Goal: Information Seeking & Learning: Learn about a topic

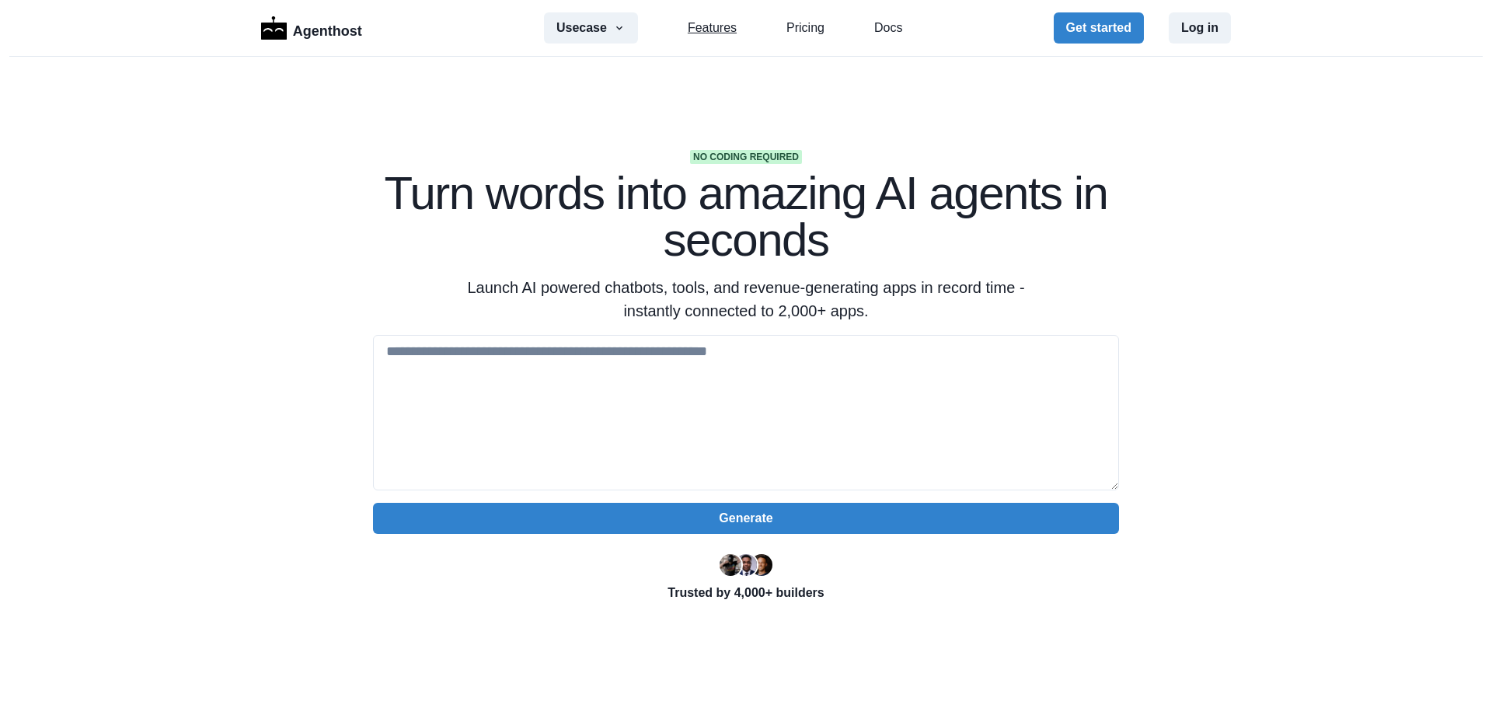
click at [695, 27] on link "Features" at bounding box center [712, 28] width 49 height 19
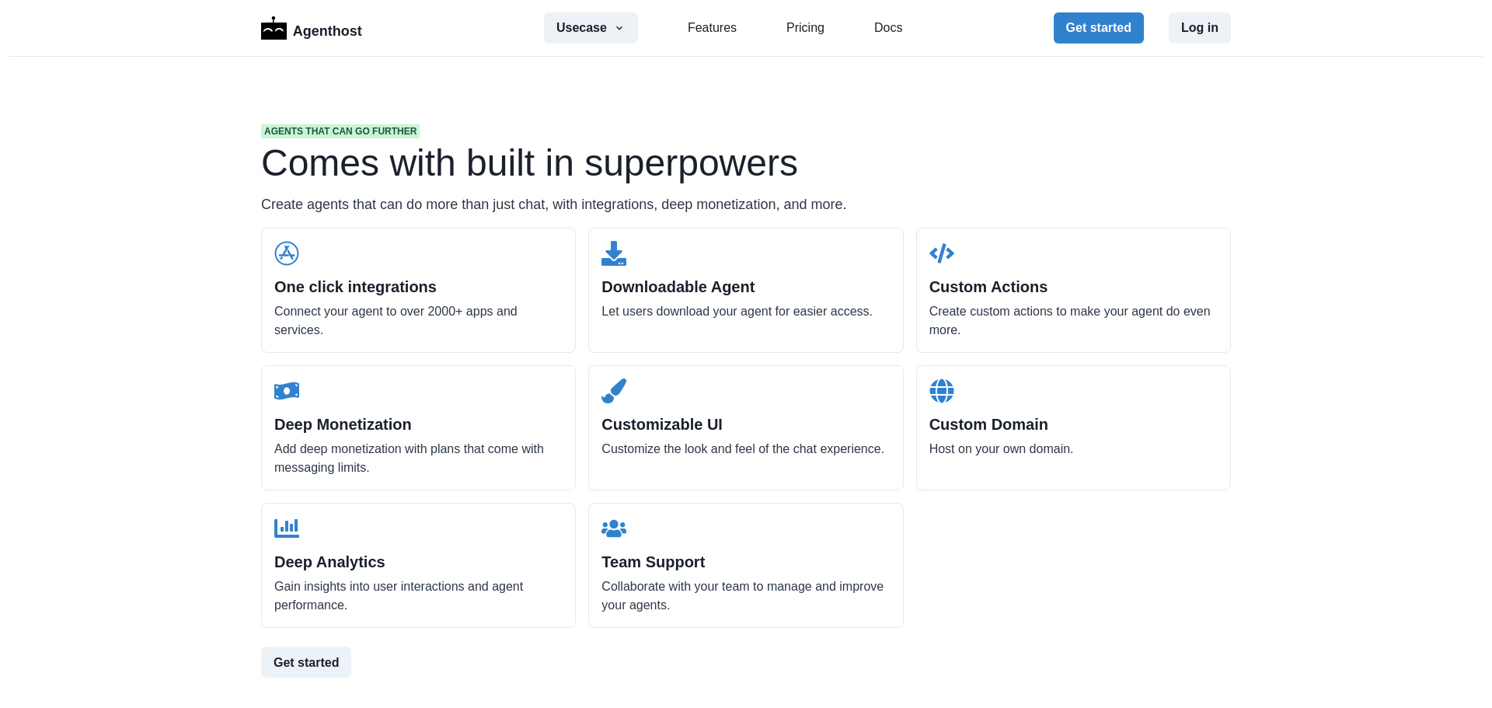
scroll to position [1485, 0]
click at [203, 164] on div "Agenthost Usecase AI SaaS Customer Support SMS Chatbot Sales Marketing Educatio…" at bounding box center [746, 354] width 1492 height 708
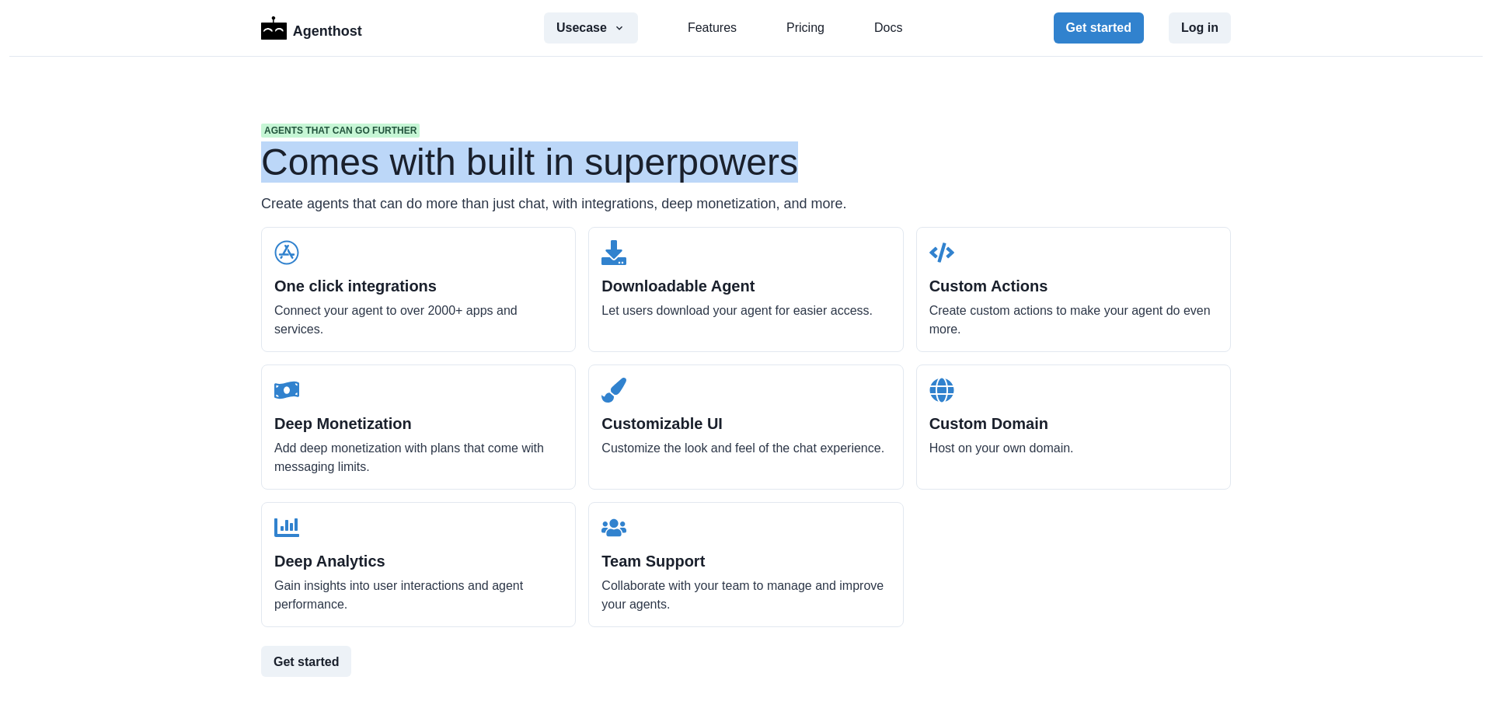
drag, startPoint x: 204, startPoint y: 164, endPoint x: 823, endPoint y: 155, distance: 619.2
click at [814, 155] on div "Agenthost Usecase AI SaaS Customer Support SMS Chatbot Sales Marketing Educatio…" at bounding box center [746, 354] width 1492 height 708
click at [823, 155] on h1 "Comes with built in superpowers" at bounding box center [746, 162] width 970 height 37
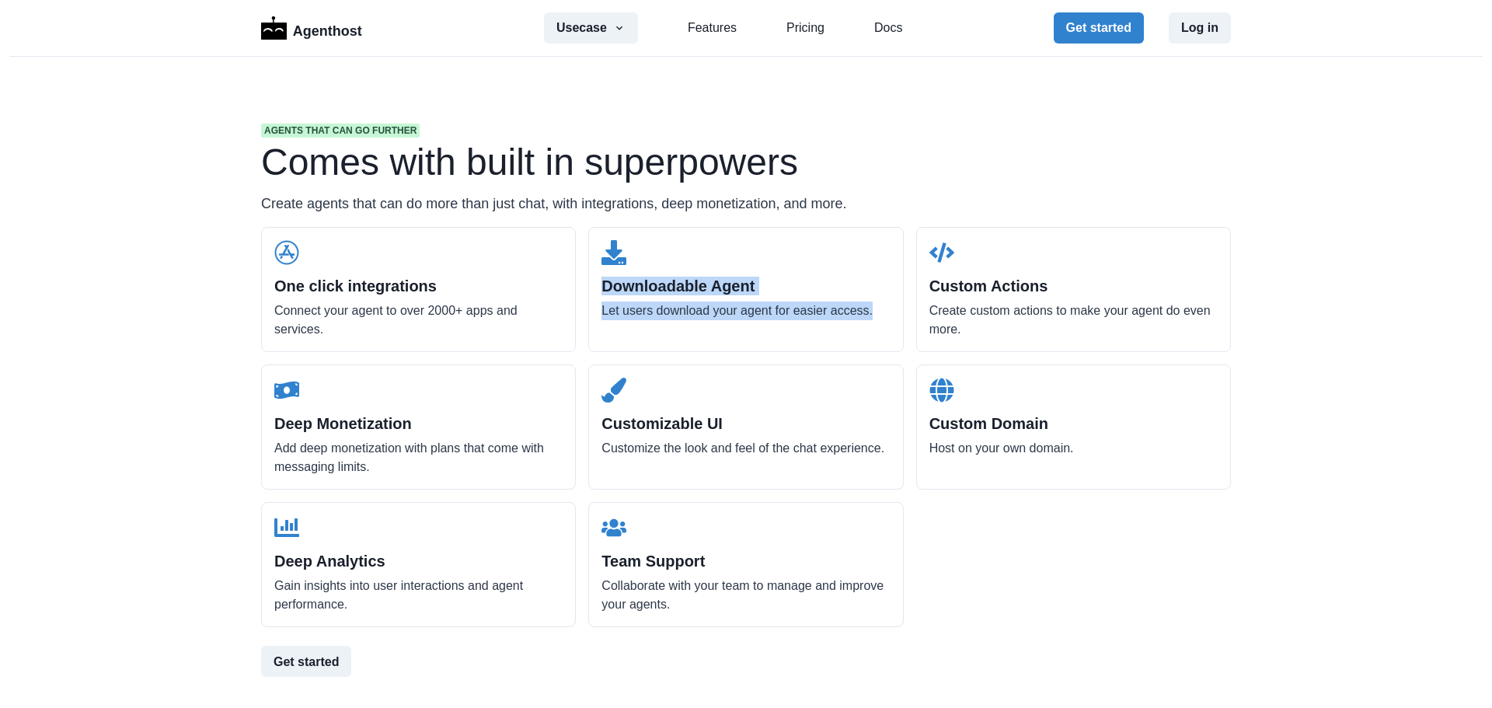
drag, startPoint x: 882, startPoint y: 306, endPoint x: 615, endPoint y: 289, distance: 267.0
click at [608, 276] on div "Downloadable Agent Let users download your agent for easier access." at bounding box center [745, 289] width 315 height 125
click at [615, 289] on h2 "Downloadable Agent" at bounding box center [745, 286] width 288 height 19
click at [275, 289] on h2 "One click integrations" at bounding box center [418, 286] width 288 height 19
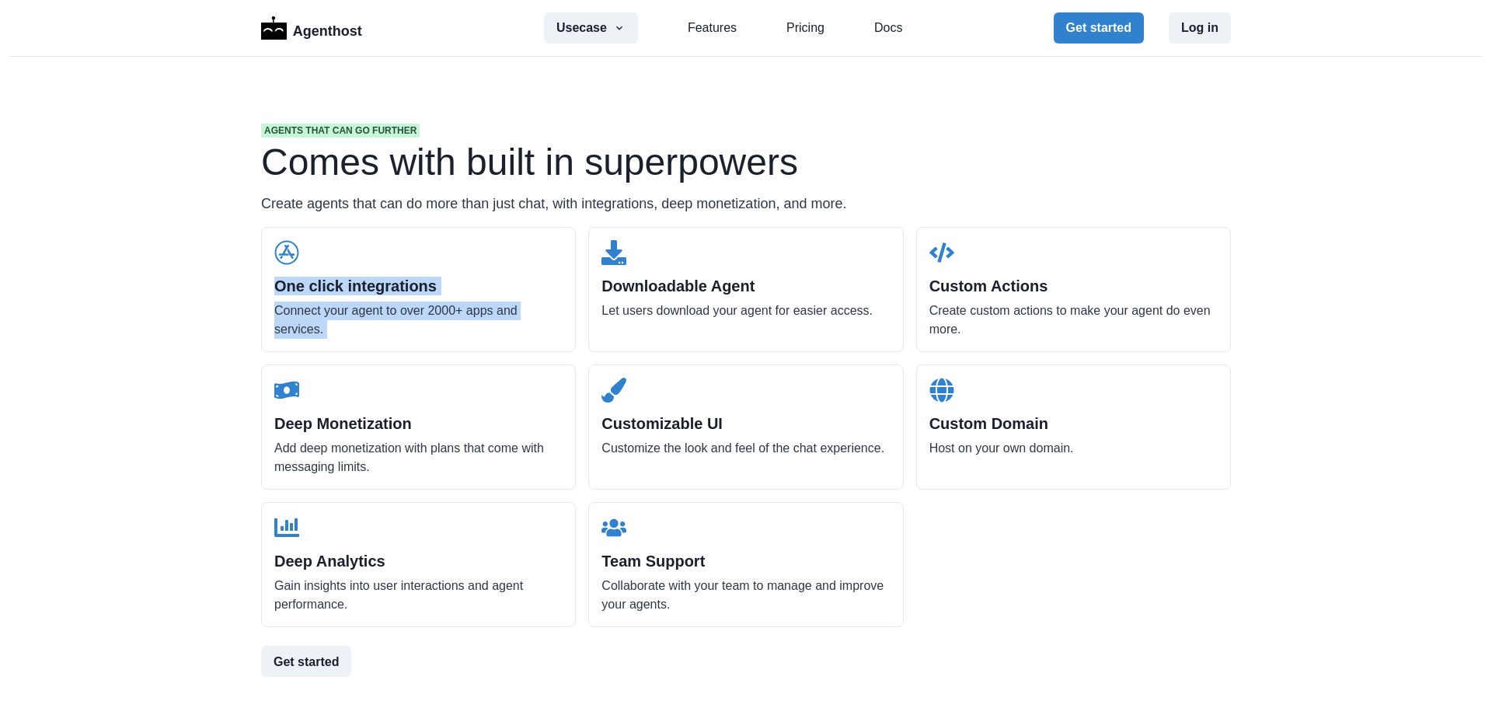
drag, startPoint x: 275, startPoint y: 289, endPoint x: 417, endPoint y: 326, distance: 146.8
click at [417, 326] on div "One click integrations Connect your agent to over 2000+ apps and services." at bounding box center [418, 289] width 315 height 125
click at [417, 326] on p "Connect your agent to over 2000+ apps and services." at bounding box center [418, 319] width 288 height 37
drag, startPoint x: 417, startPoint y: 326, endPoint x: 245, endPoint y: 277, distance: 178.5
click at [249, 277] on div "Agents that can go further Comes with built in superpowers Create agents that c…" at bounding box center [746, 337] width 994 height 677
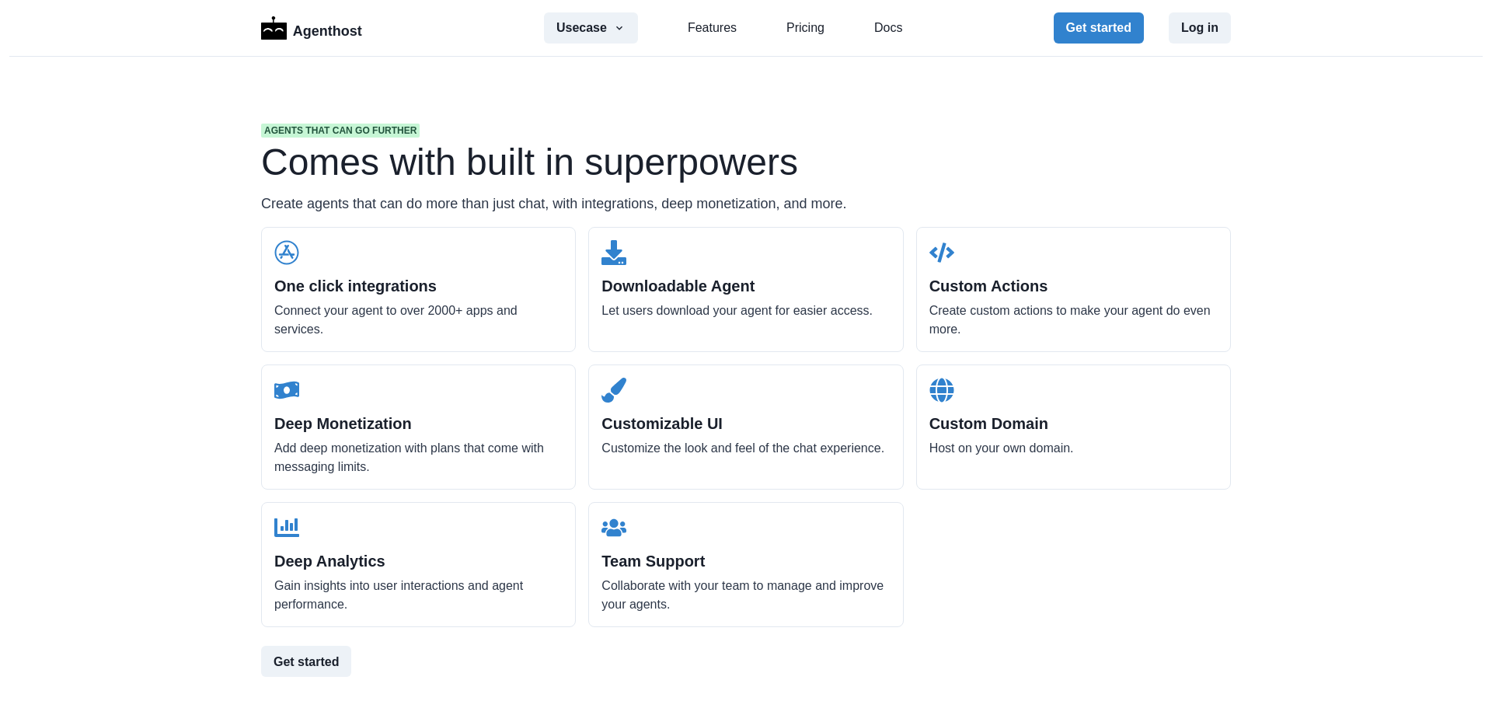
click at [249, 277] on div "Agents that can go further Comes with built in superpowers Create agents that c…" at bounding box center [746, 337] width 994 height 677
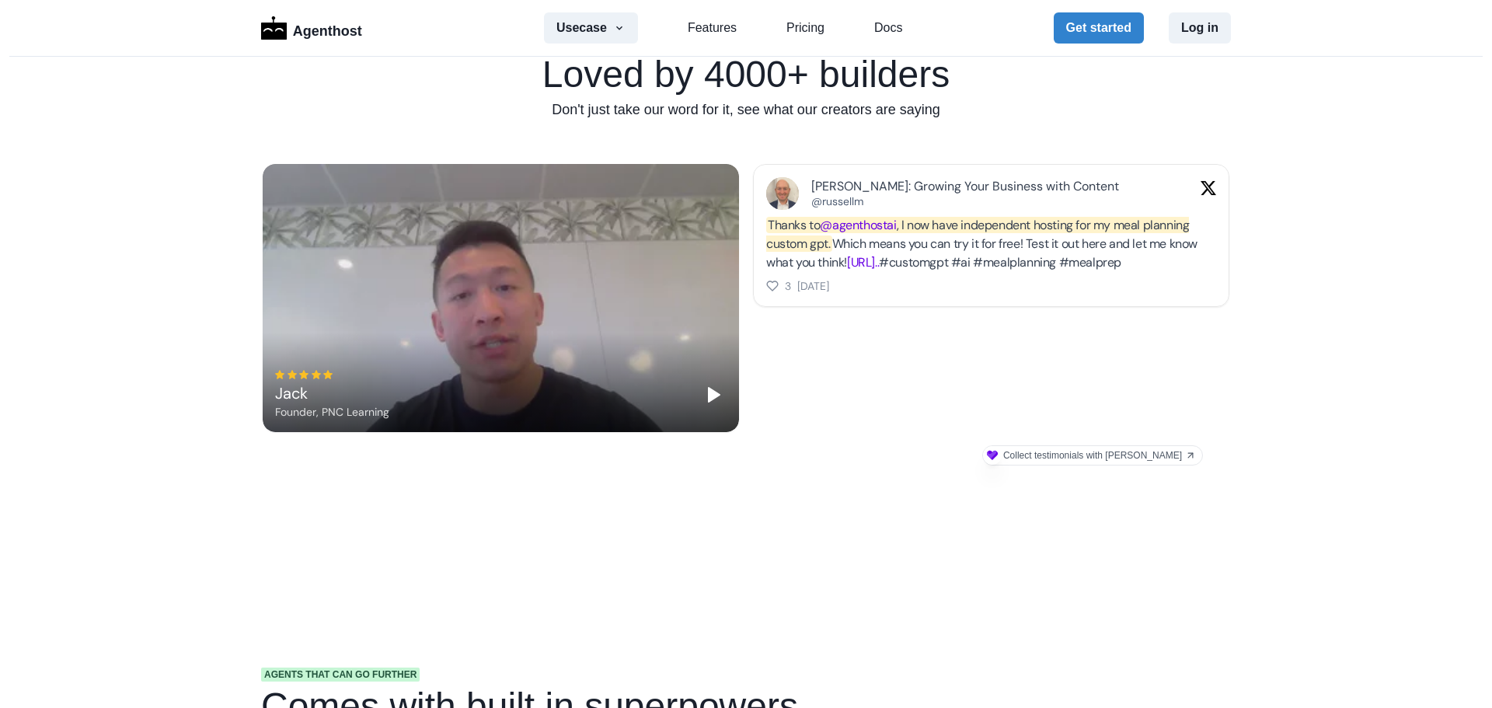
scroll to position [0, 0]
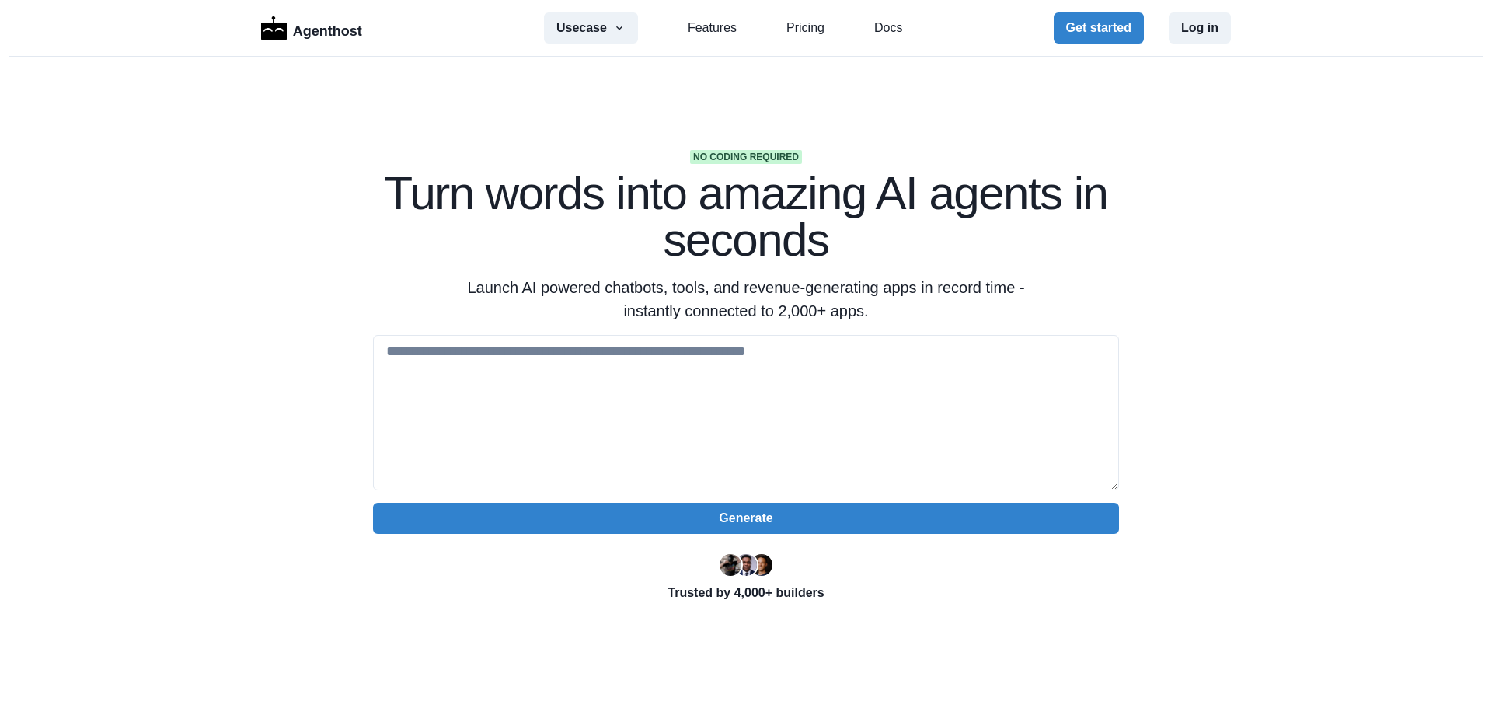
click at [793, 22] on link "Pricing" at bounding box center [805, 28] width 38 height 19
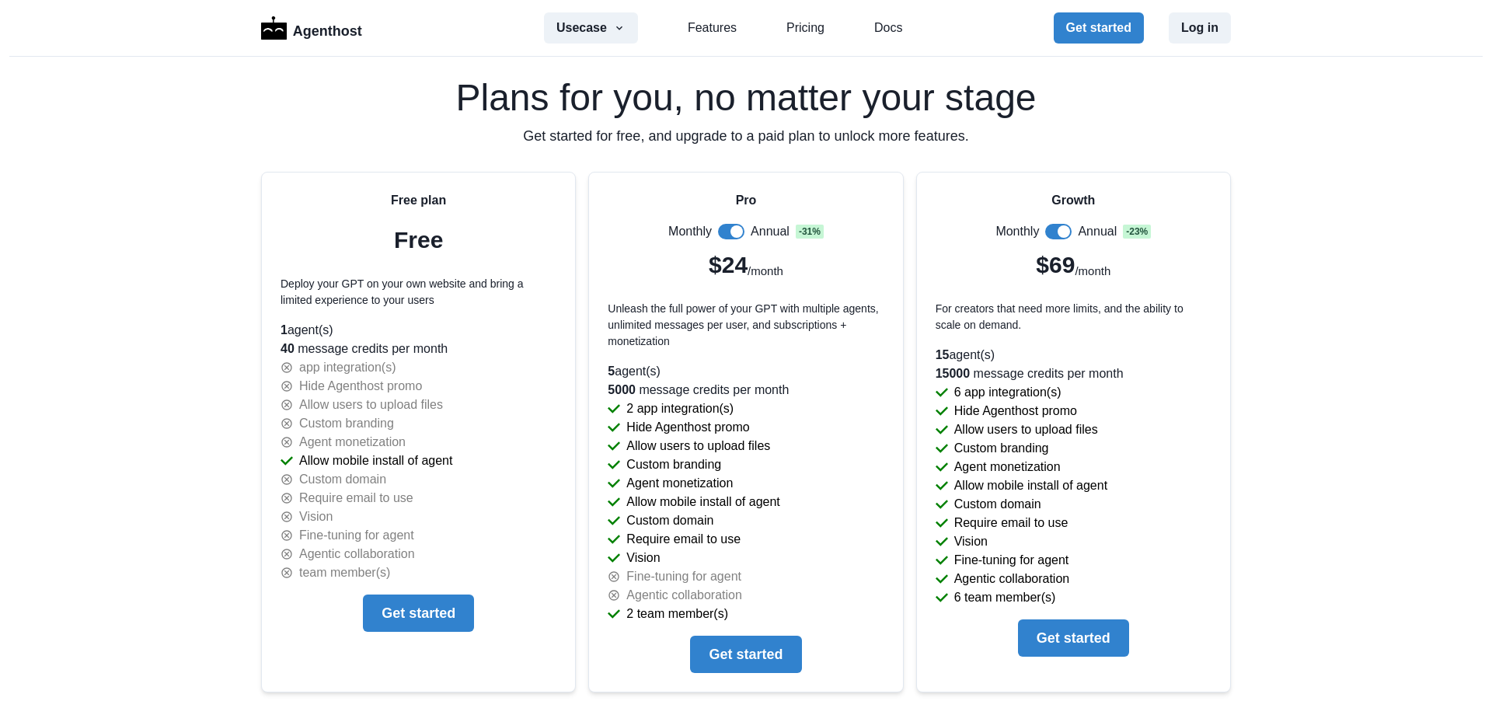
scroll to position [3320, 0]
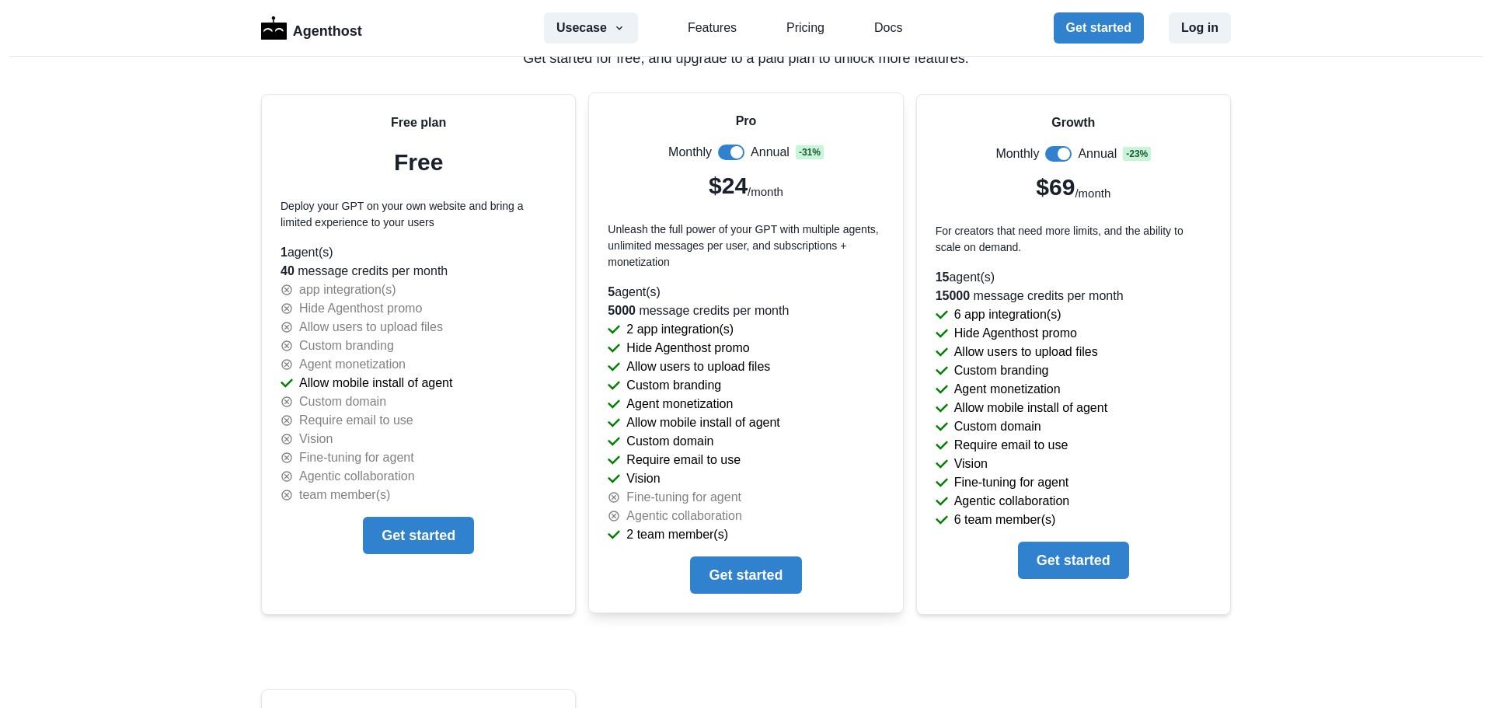
click at [755, 312] on p "5000 message credits per month" at bounding box center [746, 310] width 276 height 19
drag, startPoint x: 755, startPoint y: 312, endPoint x: 601, endPoint y: 312, distance: 154.6
click at [601, 312] on div "Pro Monthly Annual - 31 % $24 /month Unleash the full power of your GPT with mu…" at bounding box center [745, 352] width 313 height 519
click at [727, 350] on p "Hide Agenthost promo" at bounding box center [687, 348] width 123 height 19
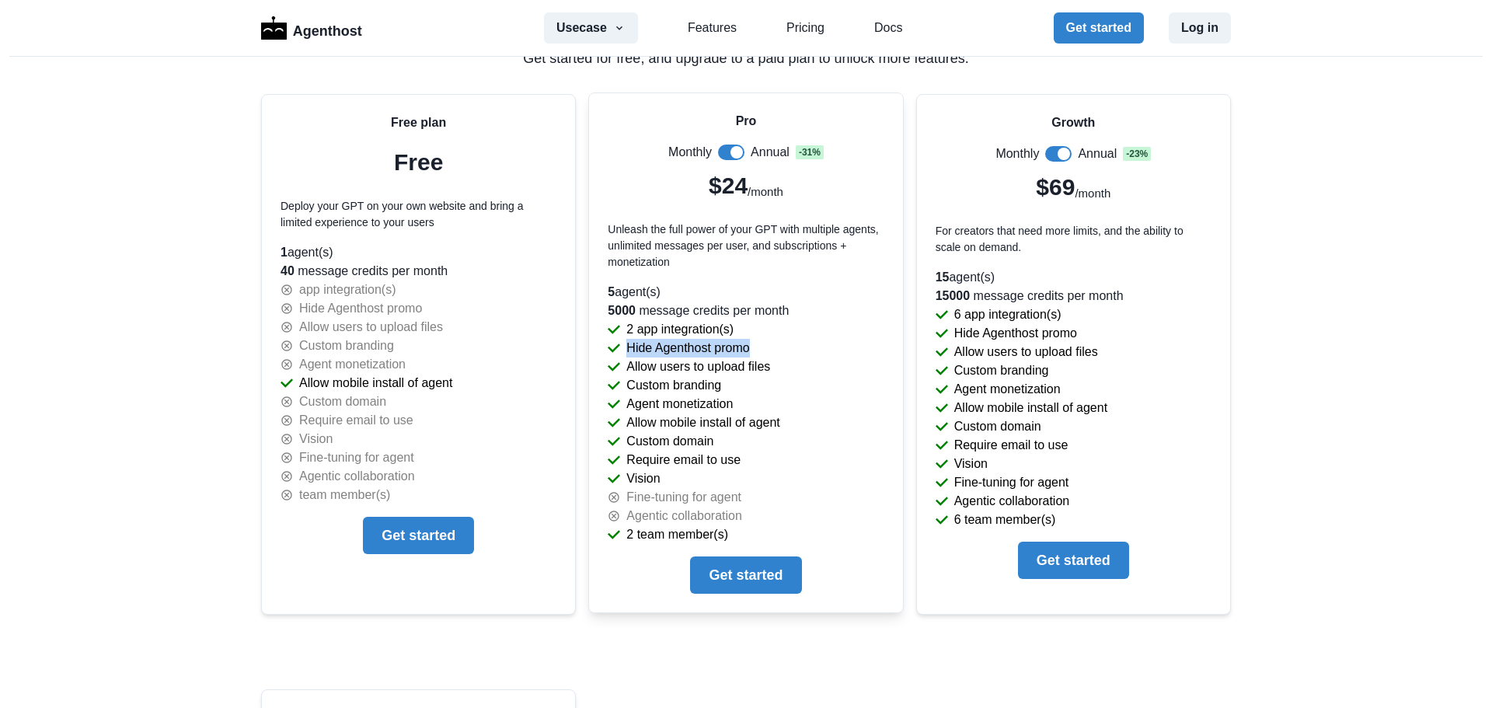
drag, startPoint x: 727, startPoint y: 350, endPoint x: 630, endPoint y: 346, distance: 97.2
click at [630, 346] on p "Hide Agenthost promo" at bounding box center [687, 348] width 123 height 19
click at [626, 368] on p "Allow users to upload files" at bounding box center [698, 366] width 144 height 19
drag, startPoint x: 624, startPoint y: 368, endPoint x: 714, endPoint y: 362, distance: 90.3
click at [709, 363] on p "Allow users to upload files" at bounding box center [698, 366] width 144 height 19
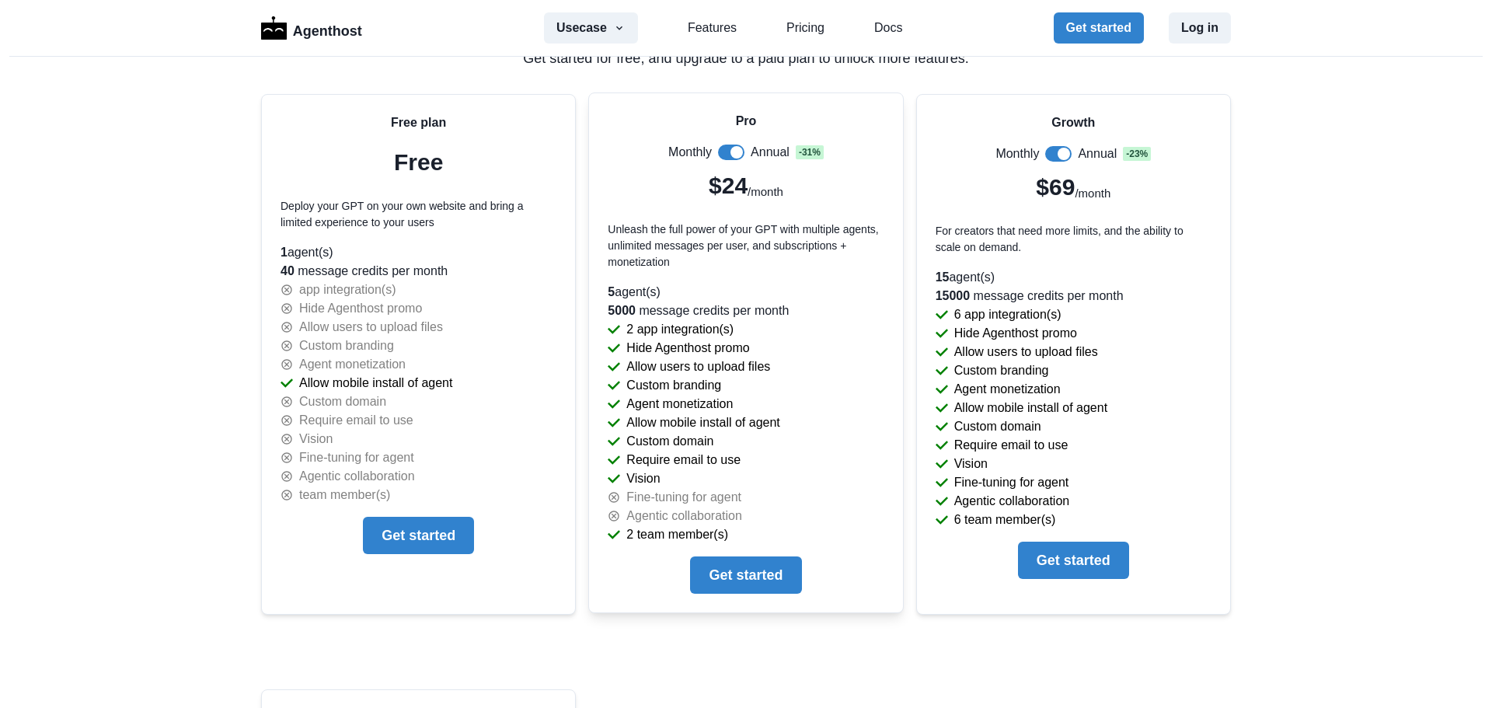
click at [757, 362] on p "Allow users to upload files" at bounding box center [698, 366] width 144 height 19
drag, startPoint x: 757, startPoint y: 362, endPoint x: 663, endPoint y: 363, distance: 94.0
click at [663, 363] on p "Allow users to upload files" at bounding box center [698, 366] width 144 height 19
click at [647, 395] on p "Agent monetization" at bounding box center [679, 404] width 106 height 19
drag, startPoint x: 647, startPoint y: 394, endPoint x: 705, endPoint y: 390, distance: 58.4
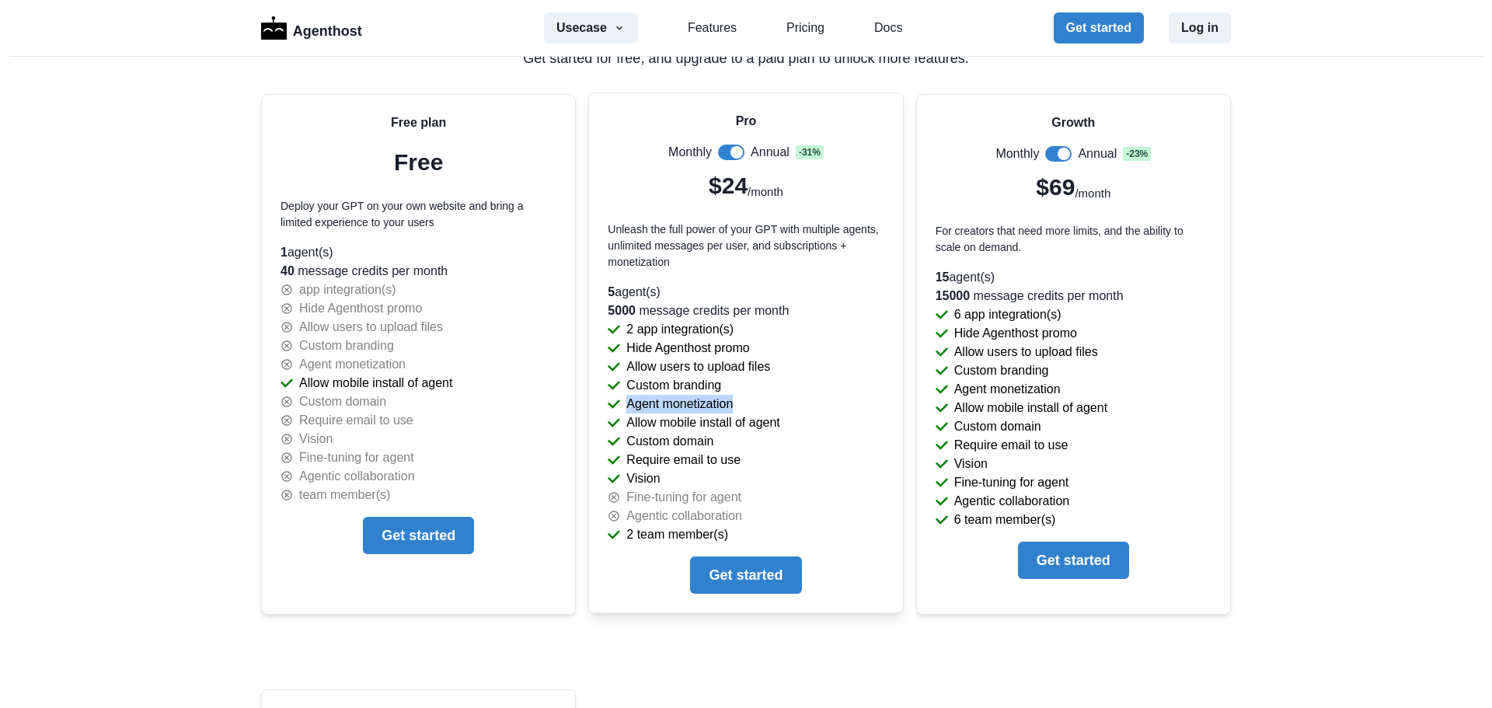
click at [704, 390] on div "Pro Monthly Annual - 31 % $24 /month Unleash the full power of your GPT with mu…" at bounding box center [745, 352] width 313 height 519
click at [705, 390] on p "Custom branding" at bounding box center [673, 385] width 95 height 19
click at [767, 413] on p "Allow mobile install of agent" at bounding box center [702, 422] width 153 height 19
drag, startPoint x: 767, startPoint y: 412, endPoint x: 580, endPoint y: 413, distance: 186.5
click at [580, 413] on div "Free plan Free Deploy your GPT on your own website and bring a limited experien…" at bounding box center [746, 578] width 970 height 969
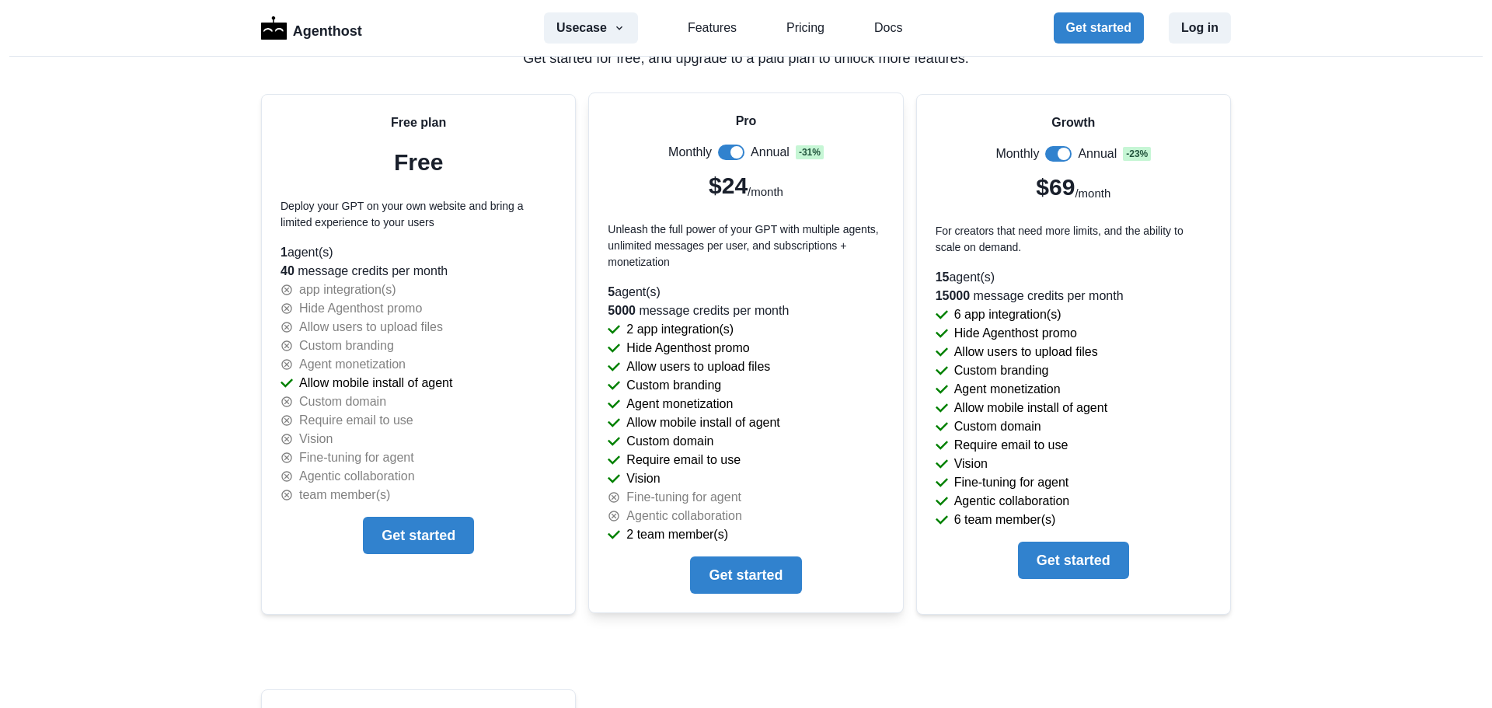
click at [580, 413] on div "Free plan Free Deploy your GPT on your own website and bring a limited experien…" at bounding box center [746, 578] width 970 height 969
click at [626, 435] on p "Custom domain" at bounding box center [669, 441] width 87 height 19
drag, startPoint x: 624, startPoint y: 435, endPoint x: 776, endPoint y: 448, distance: 152.8
click at [776, 448] on div "Custom domain" at bounding box center [746, 441] width 276 height 19
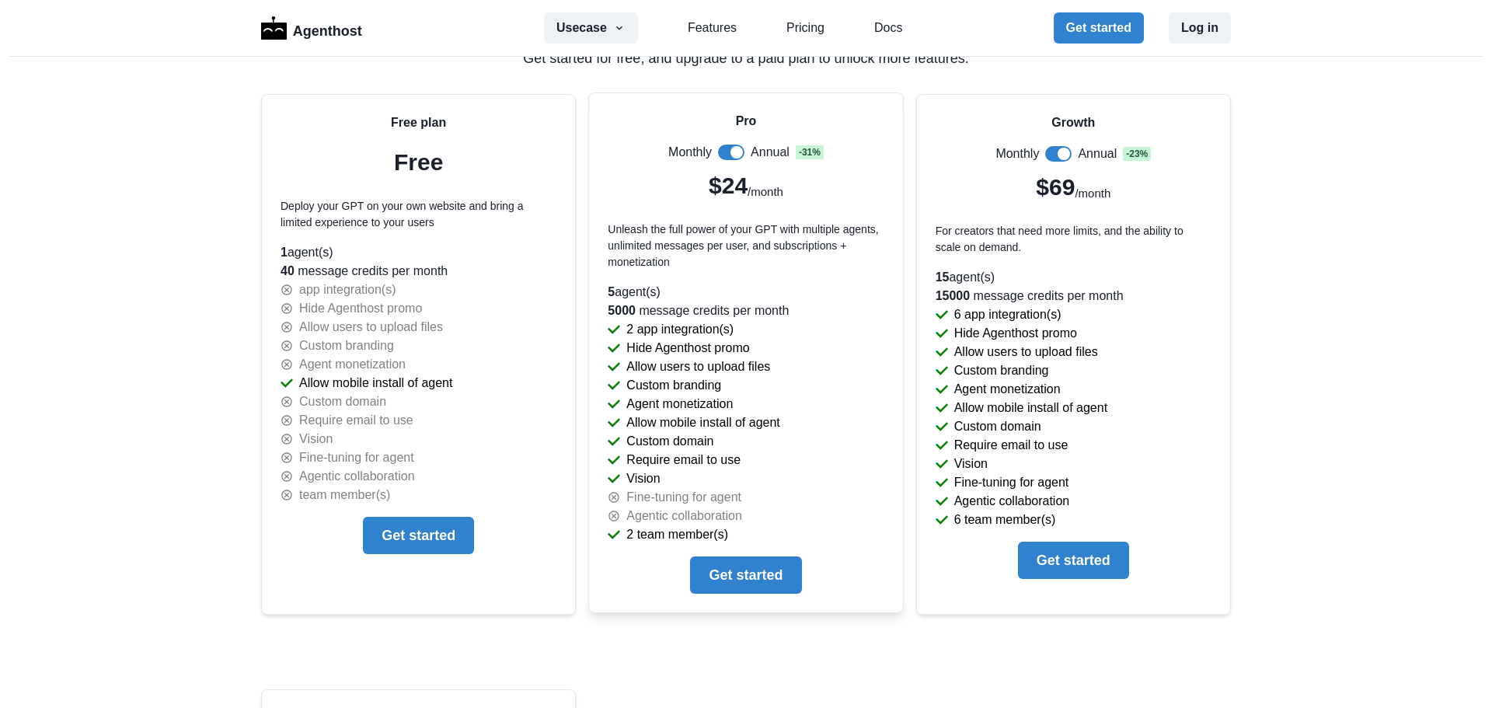
click at [616, 456] on div "Require email to use" at bounding box center [746, 460] width 276 height 19
drag, startPoint x: 621, startPoint y: 456, endPoint x: 718, endPoint y: 454, distance: 97.1
click at [714, 454] on p "Require email to use" at bounding box center [683, 460] width 114 height 19
click at [734, 454] on div "Require email to use" at bounding box center [746, 460] width 276 height 19
drag, startPoint x: 734, startPoint y: 454, endPoint x: 650, endPoint y: 456, distance: 83.9
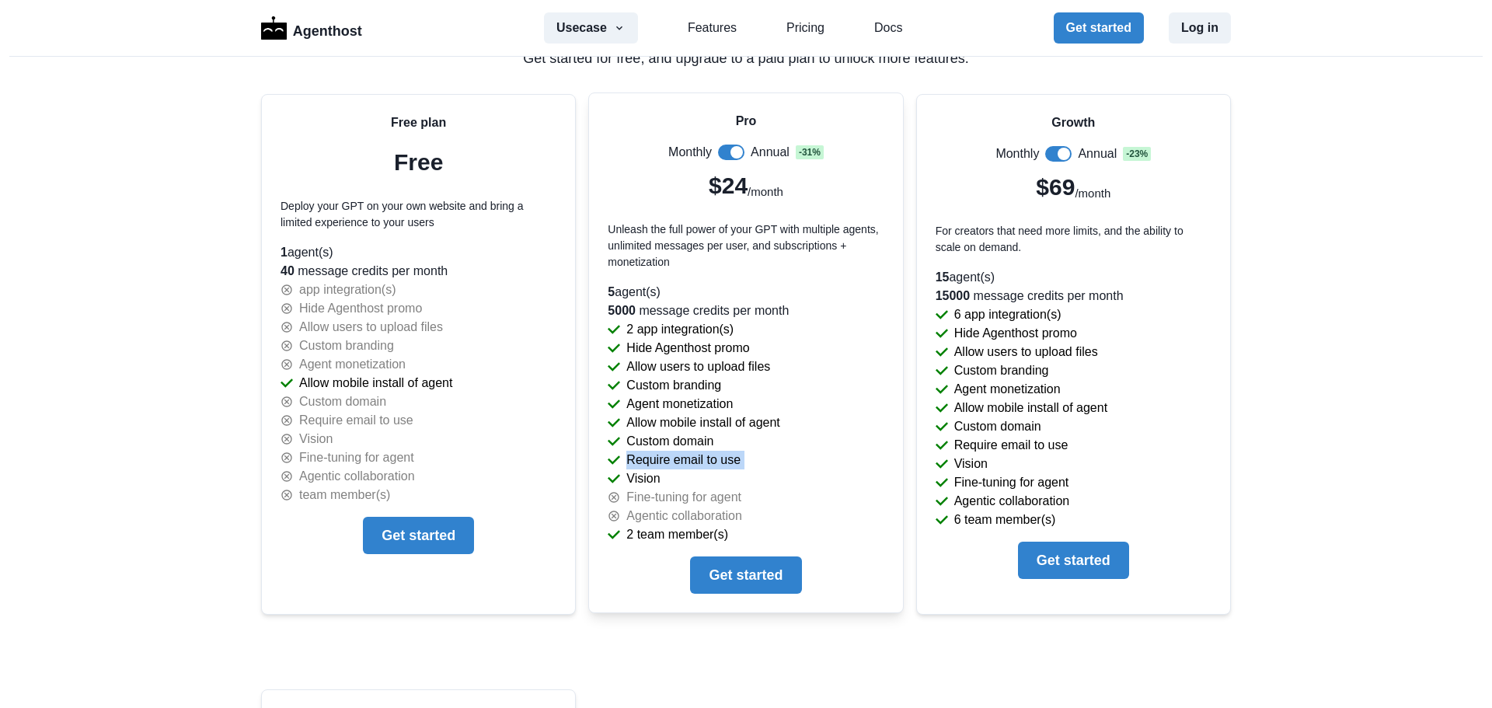
click at [650, 456] on div "Require email to use" at bounding box center [746, 460] width 276 height 19
click at [649, 456] on p "Require email to use" at bounding box center [683, 460] width 114 height 19
click at [630, 483] on p "Vision" at bounding box center [642, 478] width 33 height 19
drag, startPoint x: 629, startPoint y: 484, endPoint x: 736, endPoint y: 505, distance: 109.2
click at [726, 507] on div "Pro Monthly Annual - 31 % $24 /month Unleash the full power of your GPT with mu…" at bounding box center [745, 352] width 313 height 519
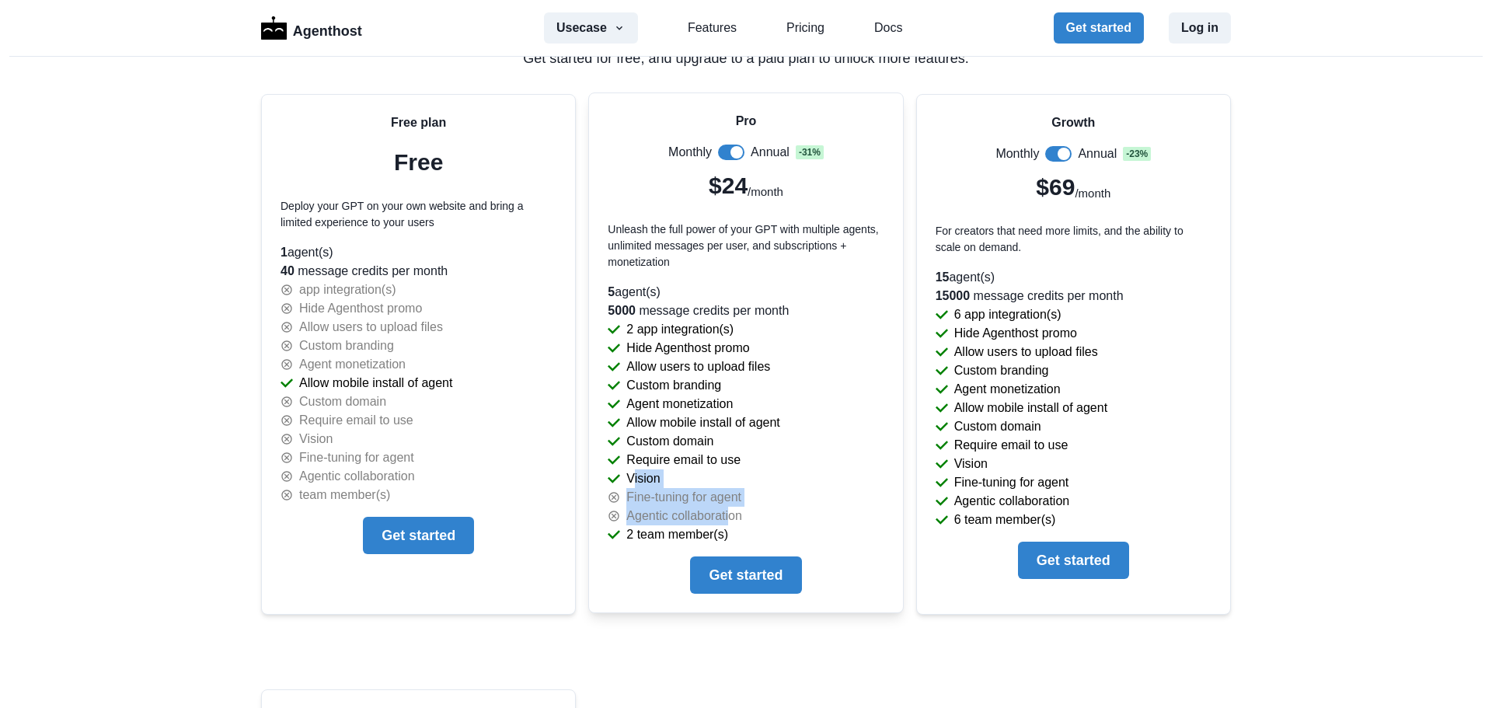
click at [742, 504] on div "Fine-tuning for agent" at bounding box center [746, 497] width 276 height 19
drag, startPoint x: 742, startPoint y: 504, endPoint x: 637, endPoint y: 499, distance: 105.0
click at [642, 500] on div "Fine-tuning for agent" at bounding box center [746, 497] width 276 height 19
click at [636, 498] on p "Fine-tuning for agent" at bounding box center [683, 497] width 115 height 19
drag, startPoint x: 636, startPoint y: 498, endPoint x: 739, endPoint y: 498, distance: 102.6
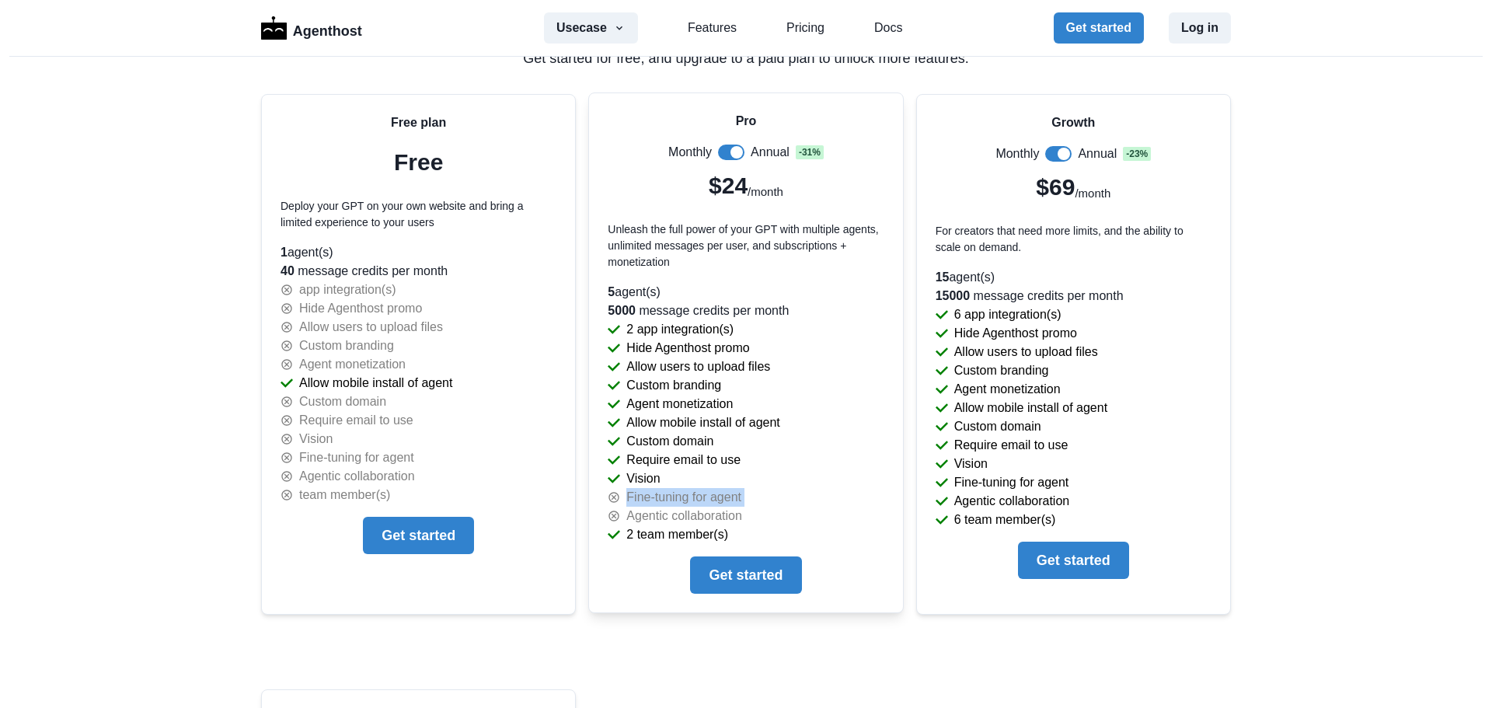
click at [739, 498] on div "Fine-tuning for agent" at bounding box center [746, 497] width 276 height 19
click at [627, 510] on p "Agentic collaboration" at bounding box center [684, 516] width 116 height 19
drag, startPoint x: 627, startPoint y: 510, endPoint x: 760, endPoint y: 511, distance: 132.9
click at [760, 511] on div "Agentic collaboration" at bounding box center [746, 516] width 276 height 19
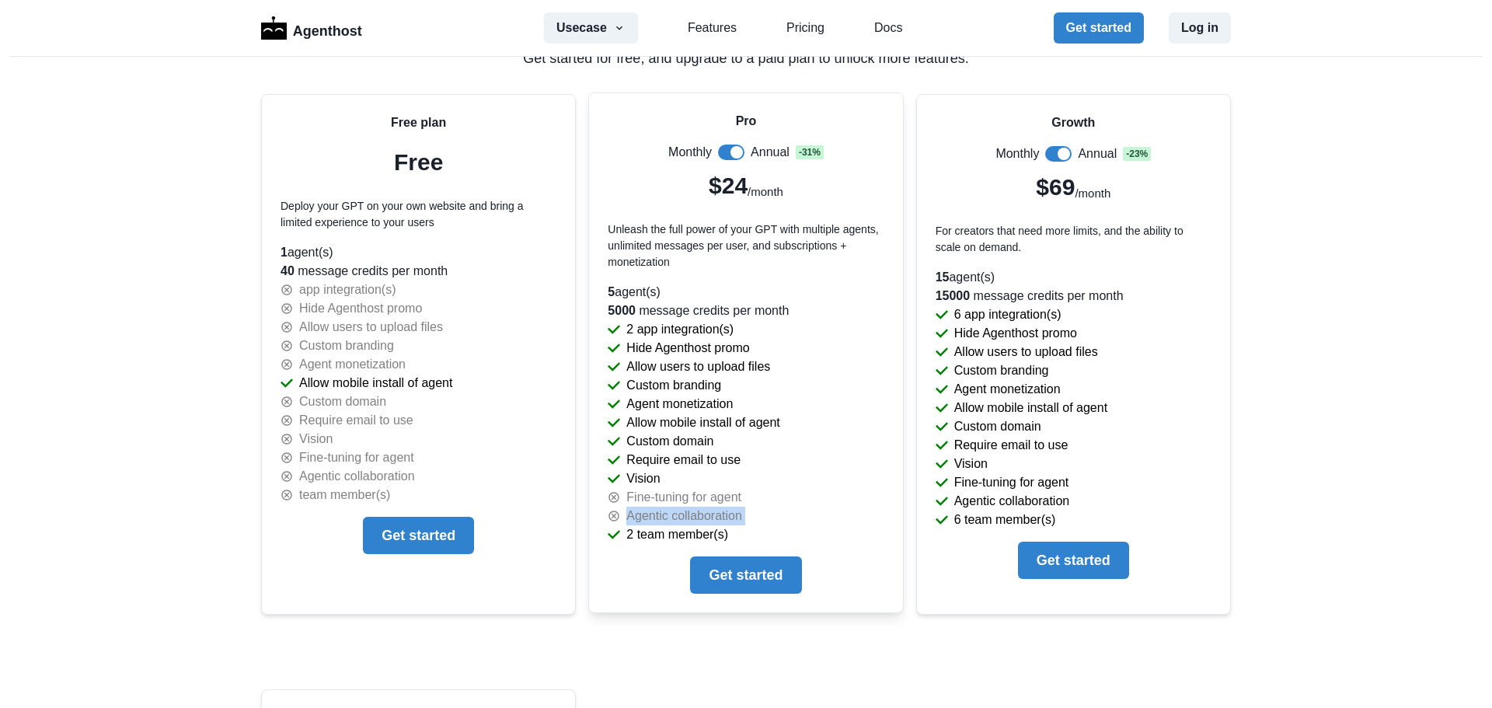
click at [760, 511] on div "Agentic collaboration" at bounding box center [746, 516] width 276 height 19
click at [626, 533] on p "2 team member(s)" at bounding box center [677, 534] width 102 height 19
drag, startPoint x: 621, startPoint y: 533, endPoint x: 733, endPoint y: 526, distance: 112.9
click at [733, 526] on div "2 team member(s)" at bounding box center [746, 534] width 276 height 19
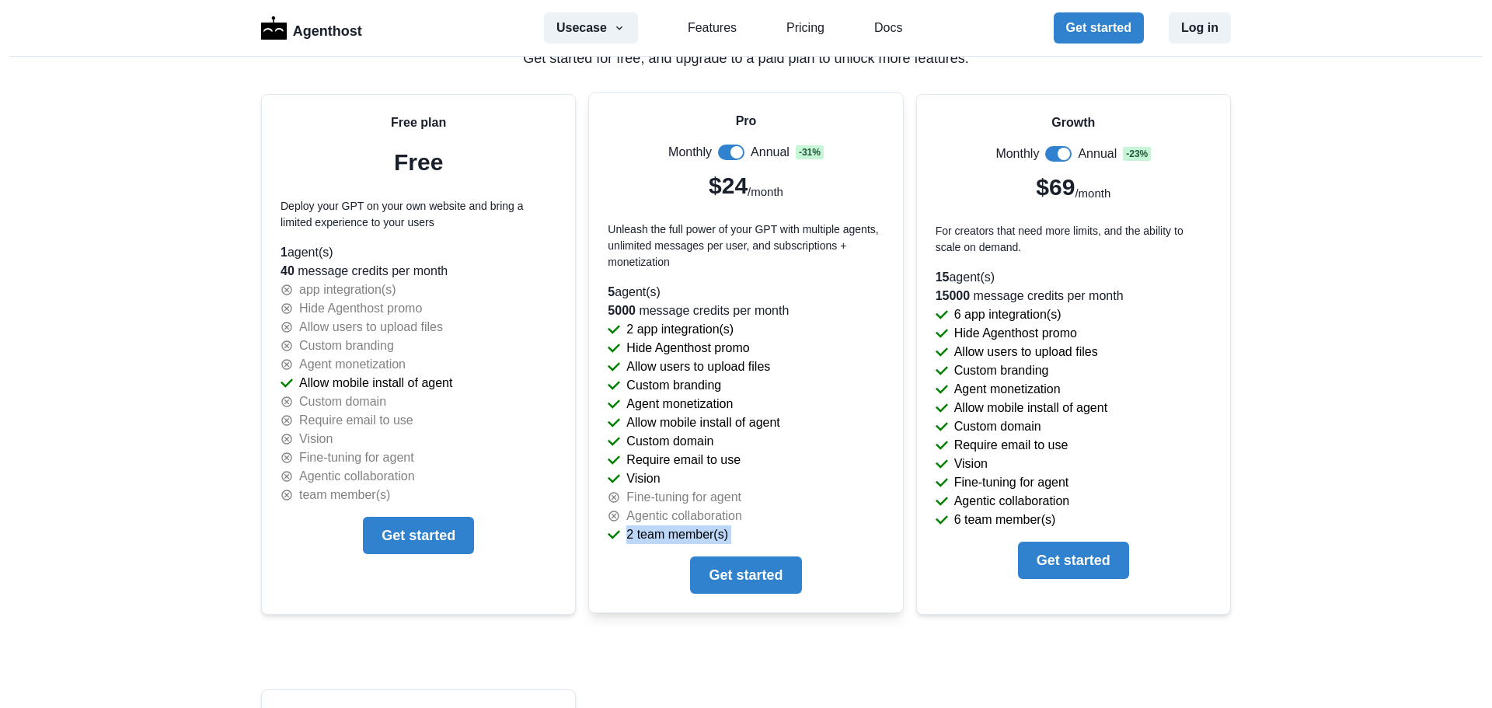
drag, startPoint x: 733, startPoint y: 526, endPoint x: 619, endPoint y: 528, distance: 114.2
click at [619, 528] on div "2 team member(s)" at bounding box center [746, 534] width 276 height 19
drag, startPoint x: 619, startPoint y: 528, endPoint x: 738, endPoint y: 526, distance: 118.9
click at [738, 526] on div "2 team member(s)" at bounding box center [746, 534] width 276 height 19
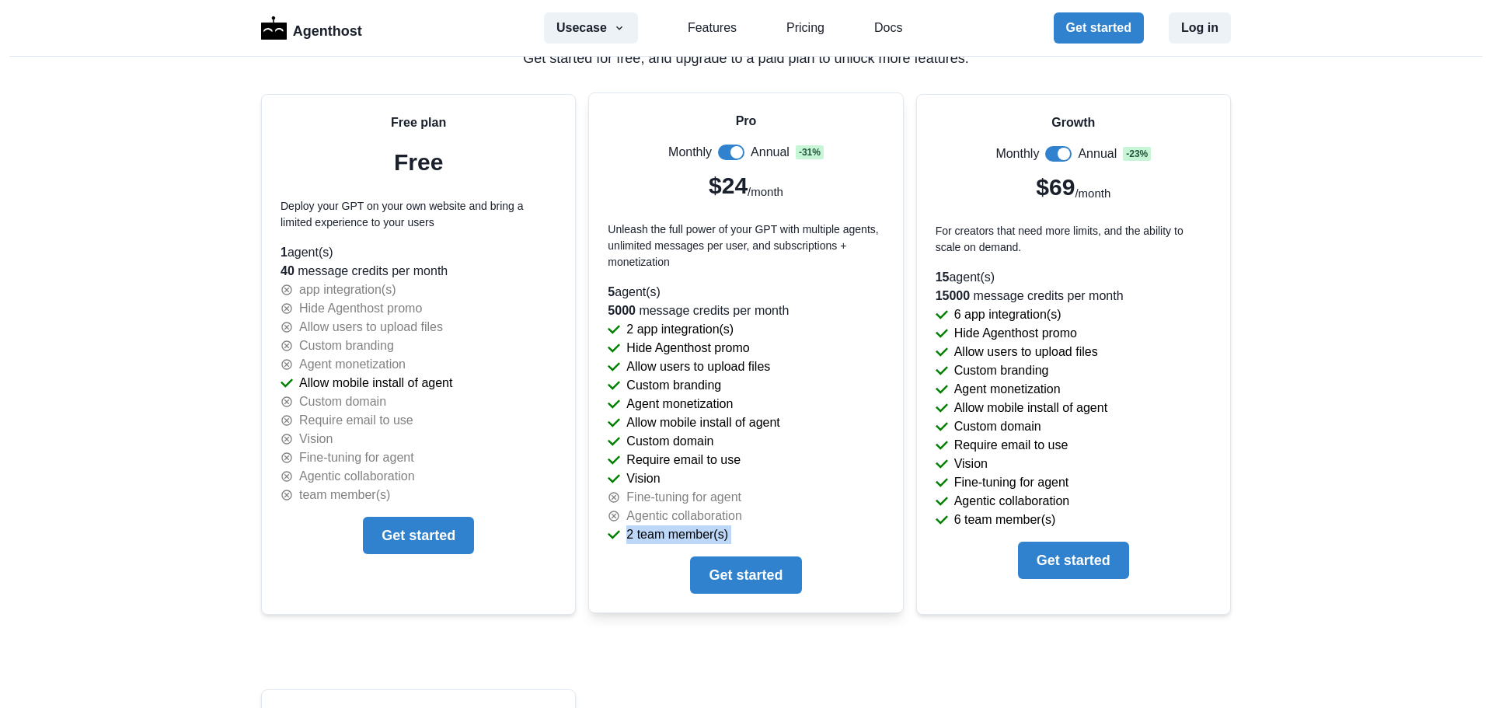
click at [740, 525] on div "2 team member(s)" at bounding box center [746, 534] width 276 height 19
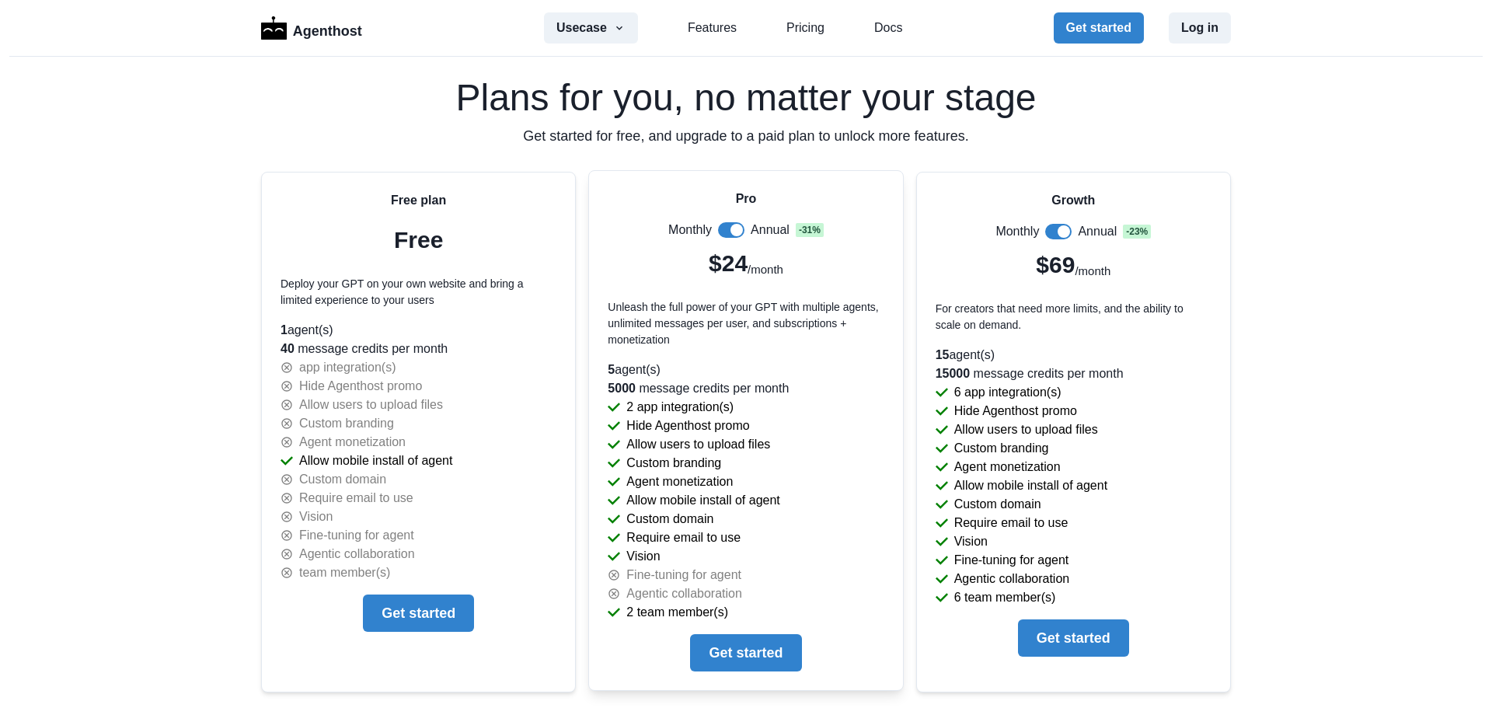
click at [715, 196] on div "Pro Monthly Annual - 31 % $24 /month Unleash the full power of your GPT with mu…" at bounding box center [746, 275] width 276 height 171
drag, startPoint x: 717, startPoint y: 196, endPoint x: 777, endPoint y: 195, distance: 59.8
click at [752, 196] on div "Pro Monthly Annual - 31 % $24 /month Unleash the full power of your GPT with mu…" at bounding box center [746, 275] width 276 height 171
click at [778, 195] on div "Pro Monthly Annual - 31 % $24 /month Unleash the full power of your GPT with mu…" at bounding box center [746, 275] width 276 height 171
drag, startPoint x: 778, startPoint y: 195, endPoint x: 683, endPoint y: 195, distance: 95.6
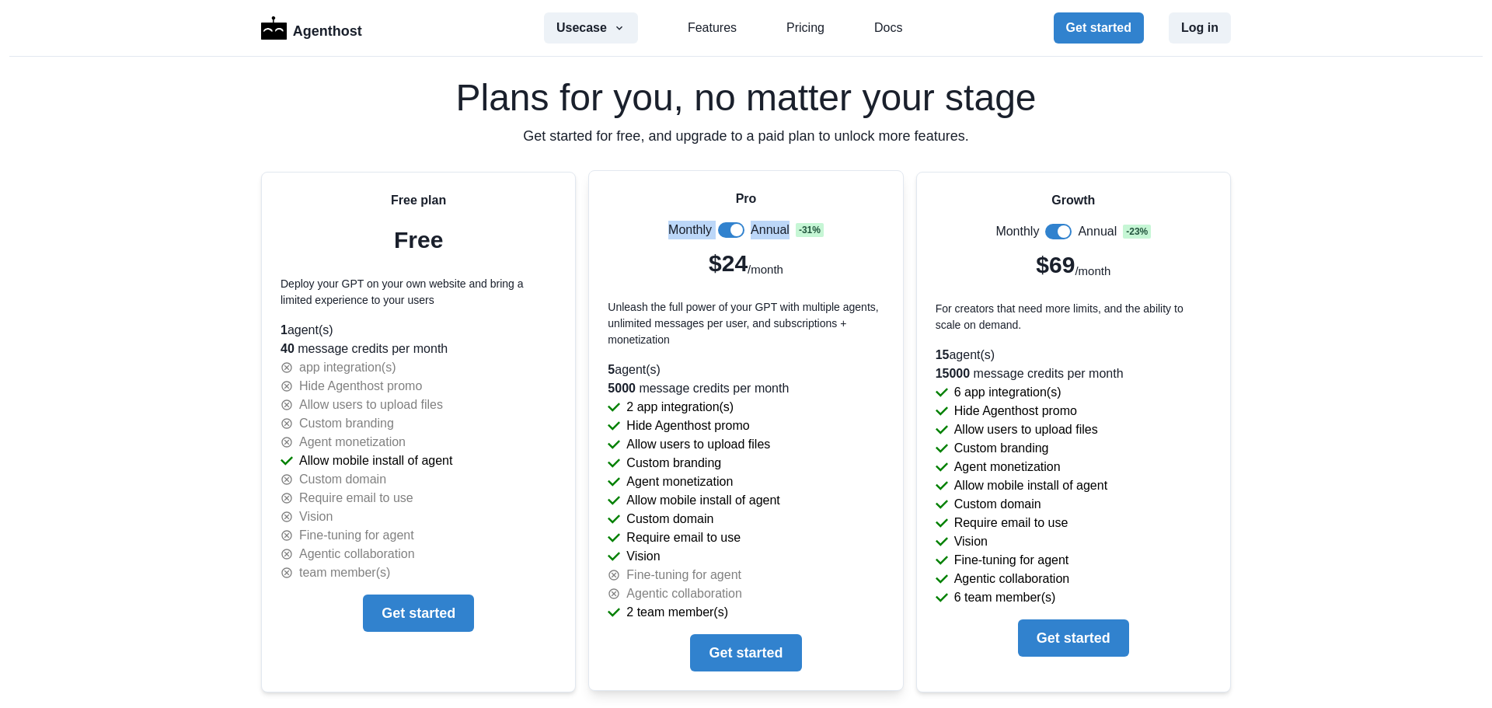
click at [683, 195] on div "Pro Monthly Annual - 31 % $24 /month Unleash the full power of your GPT with mu…" at bounding box center [746, 275] width 276 height 171
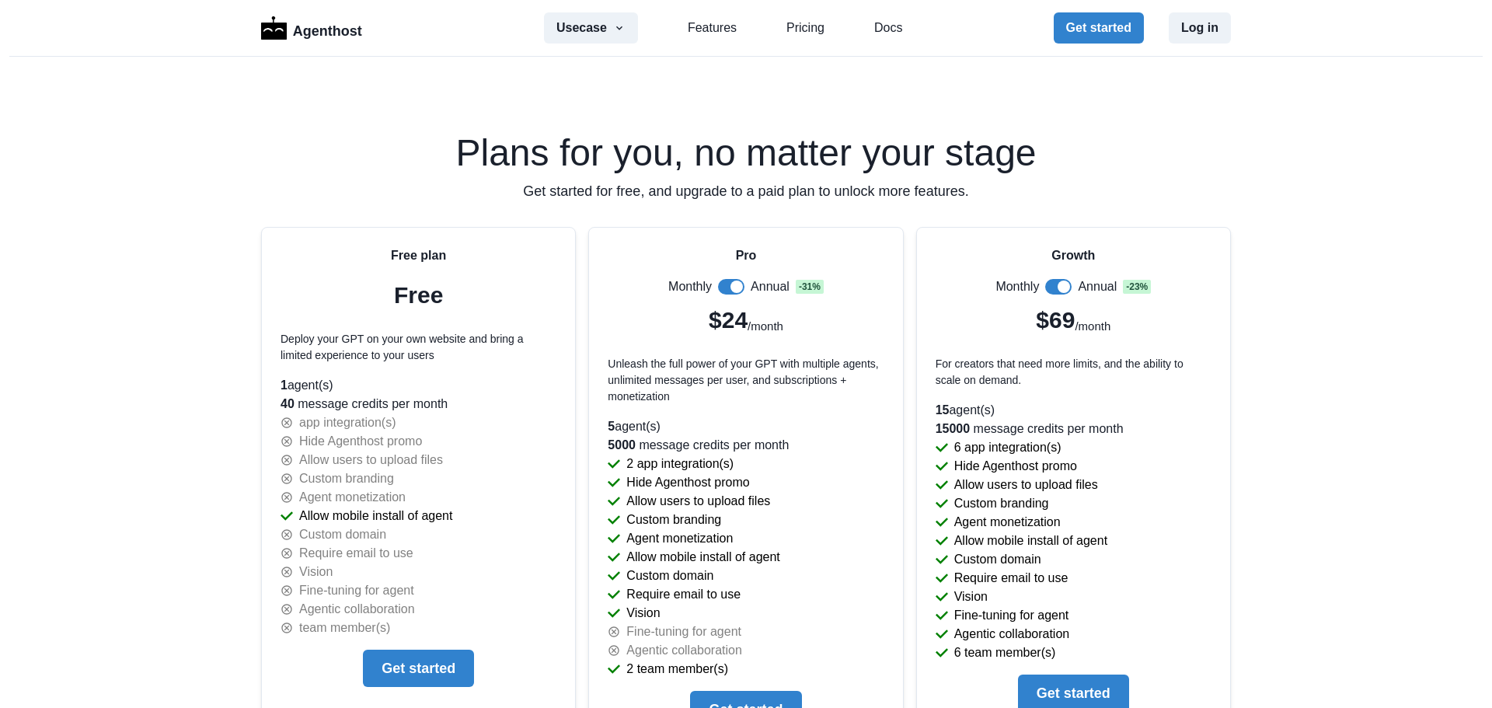
scroll to position [3087, 0]
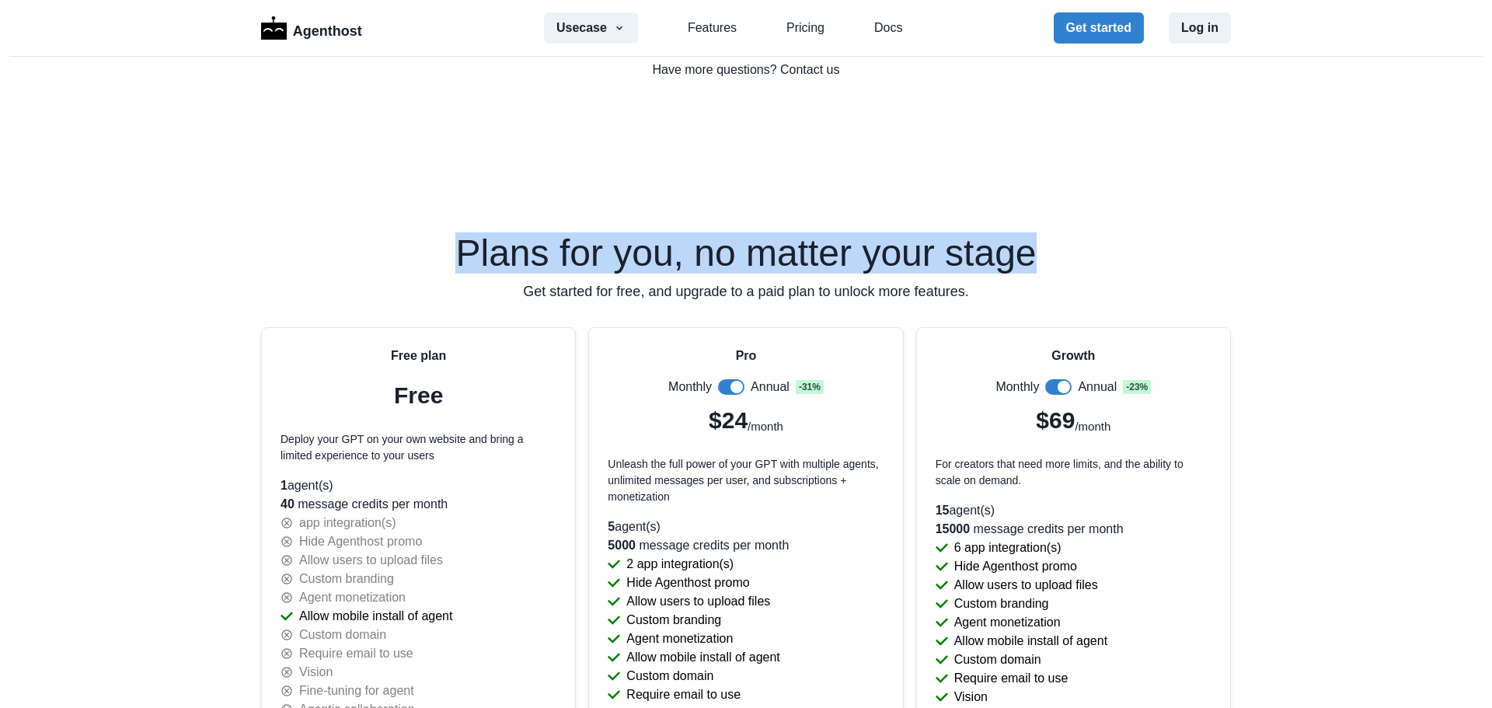
drag, startPoint x: 565, startPoint y: 236, endPoint x: 1130, endPoint y: 235, distance: 564.8
click at [1130, 235] on h2 "Plans for you, no matter your stage" at bounding box center [746, 253] width 970 height 37
drag, startPoint x: 1130, startPoint y: 235, endPoint x: 281, endPoint y: 232, distance: 848.4
click at [281, 232] on div "Plans for you, no matter your stage Get started for free, and upgrade to a paid…" at bounding box center [746, 687] width 994 height 1217
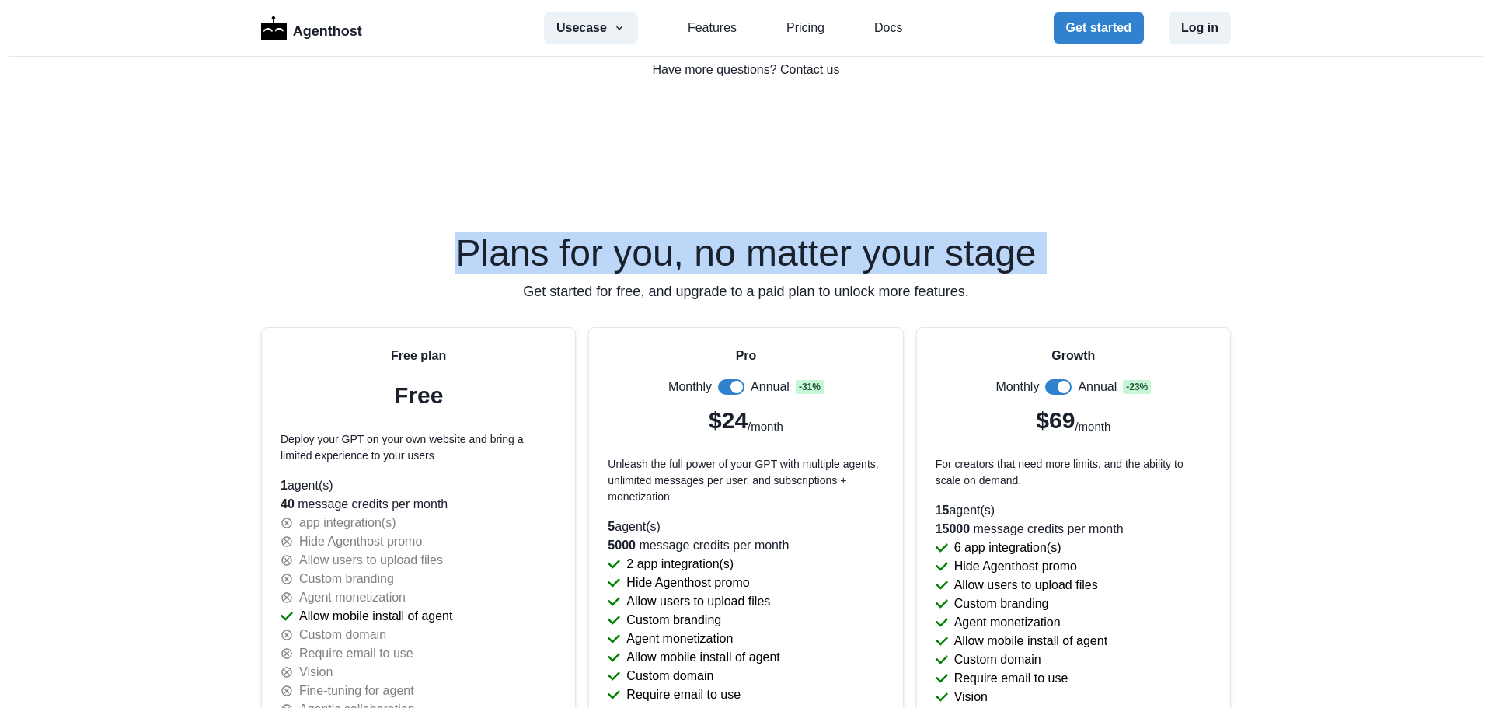
click at [281, 232] on div "Plans for you, no matter your stage Get started for free, and upgrade to a paid…" at bounding box center [746, 687] width 994 height 1217
drag, startPoint x: 285, startPoint y: 232, endPoint x: 1129, endPoint y: 230, distance: 843.7
click at [1129, 230] on div "Plans for you, no matter your stage Get started for free, and upgrade to a paid…" at bounding box center [746, 687] width 994 height 1217
drag, startPoint x: 445, startPoint y: 224, endPoint x: 229, endPoint y: 224, distance: 216.0
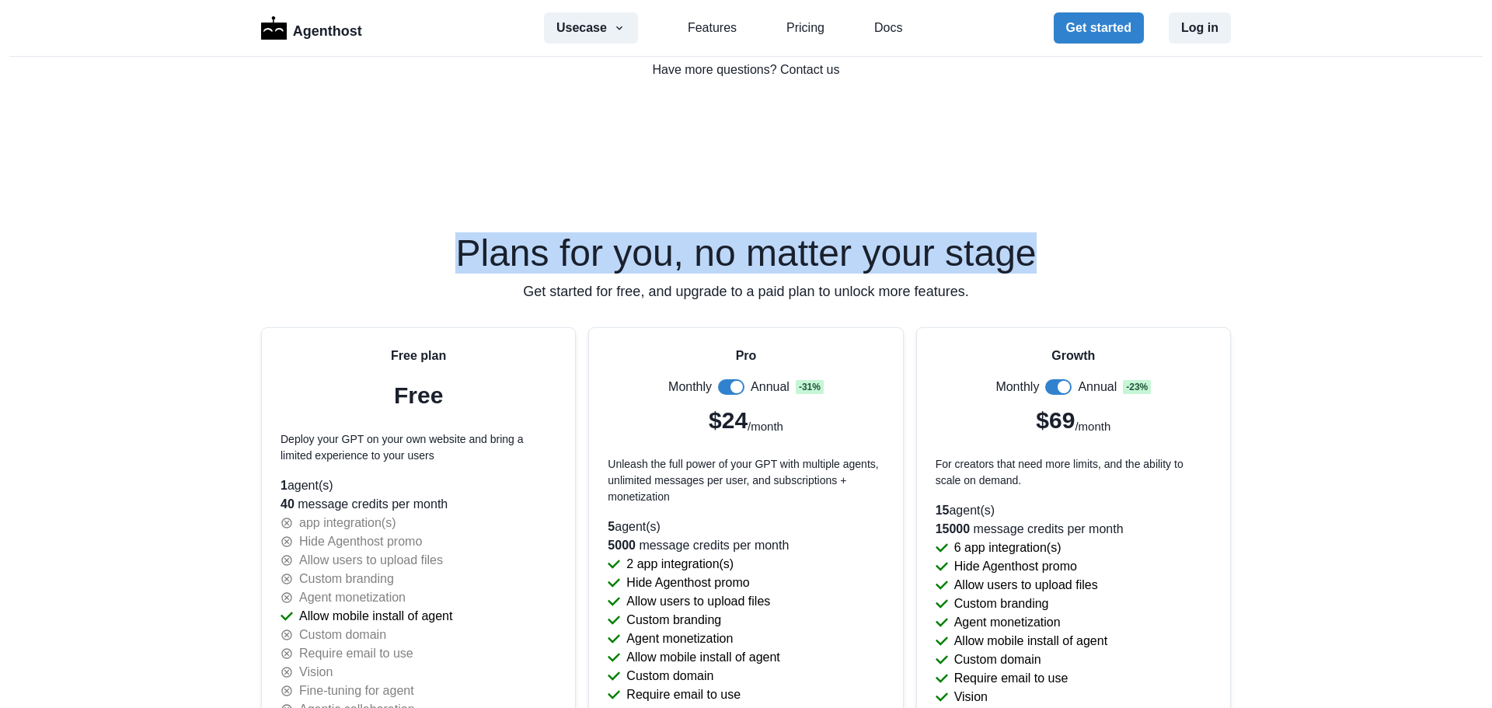
click at [229, 224] on div "Agenthost Usecase AI SaaS Customer Support SMS Chatbot Sales Marketing Educatio…" at bounding box center [746, 354] width 1492 height 708
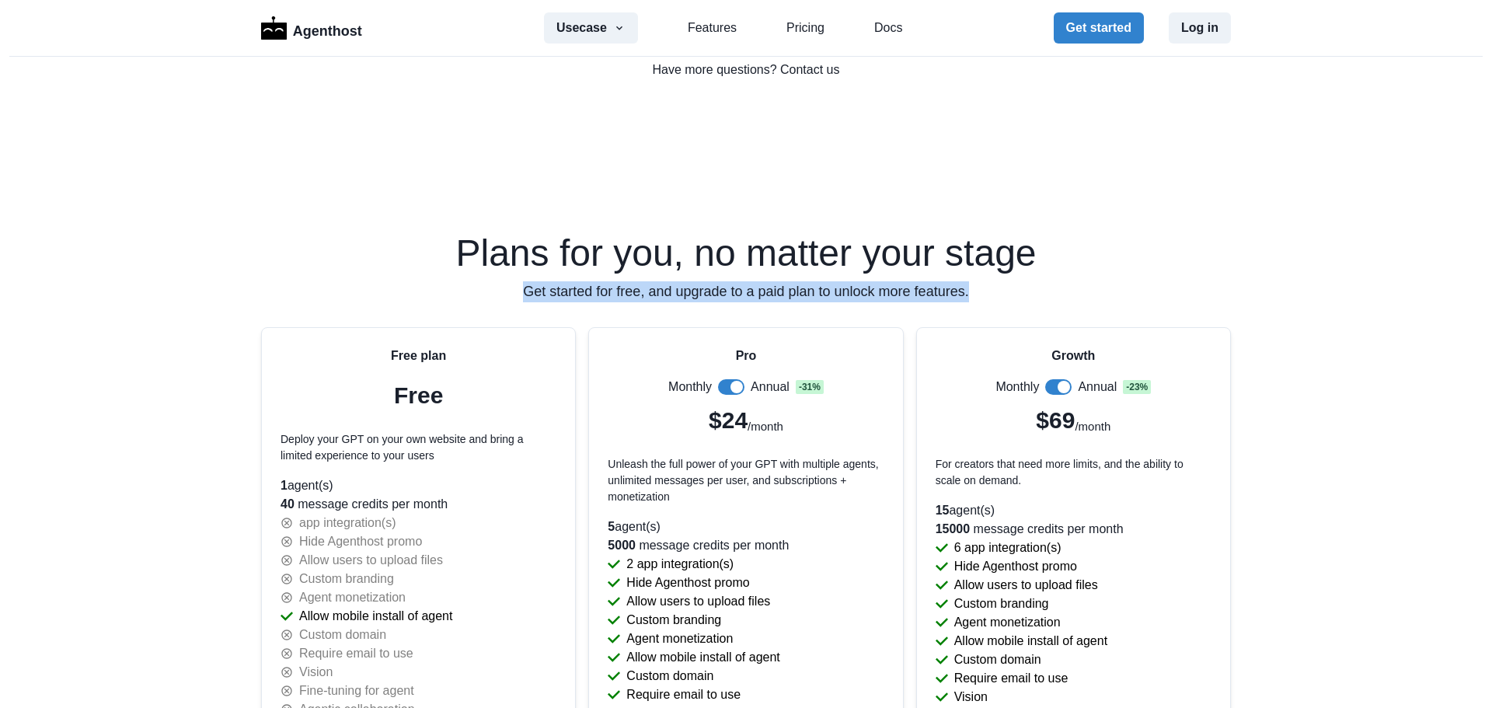
drag, startPoint x: 451, startPoint y: 289, endPoint x: 1022, endPoint y: 287, distance: 571.8
click at [1022, 287] on p "Get started for free, and upgrade to a paid plan to unlock more features." at bounding box center [746, 291] width 970 height 21
drag, startPoint x: 1022, startPoint y: 287, endPoint x: 495, endPoint y: 290, distance: 527.5
click at [495, 289] on p "Get started for free, and upgrade to a paid plan to unlock more features." at bounding box center [746, 291] width 970 height 21
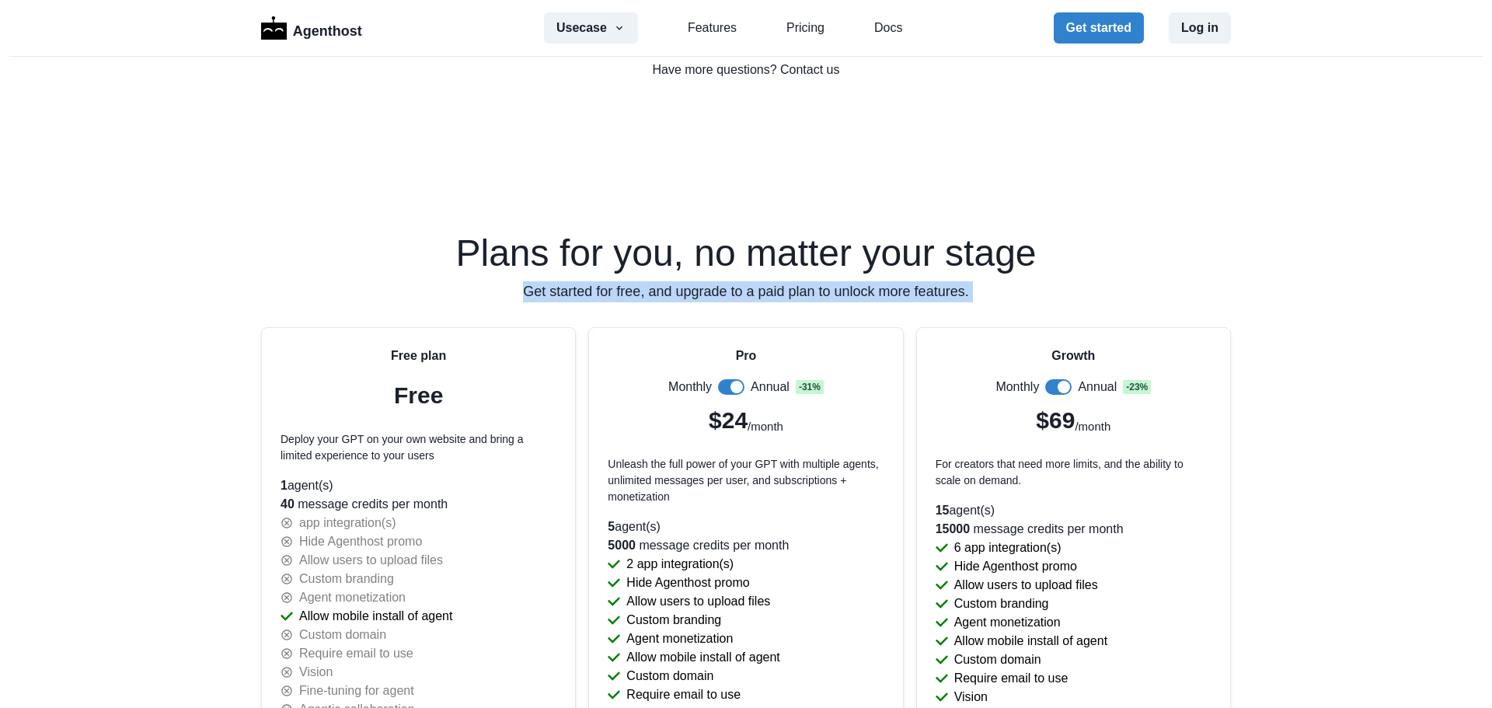
click at [495, 290] on p "Get started for free, and upgrade to a paid plan to unlock more features." at bounding box center [746, 291] width 970 height 21
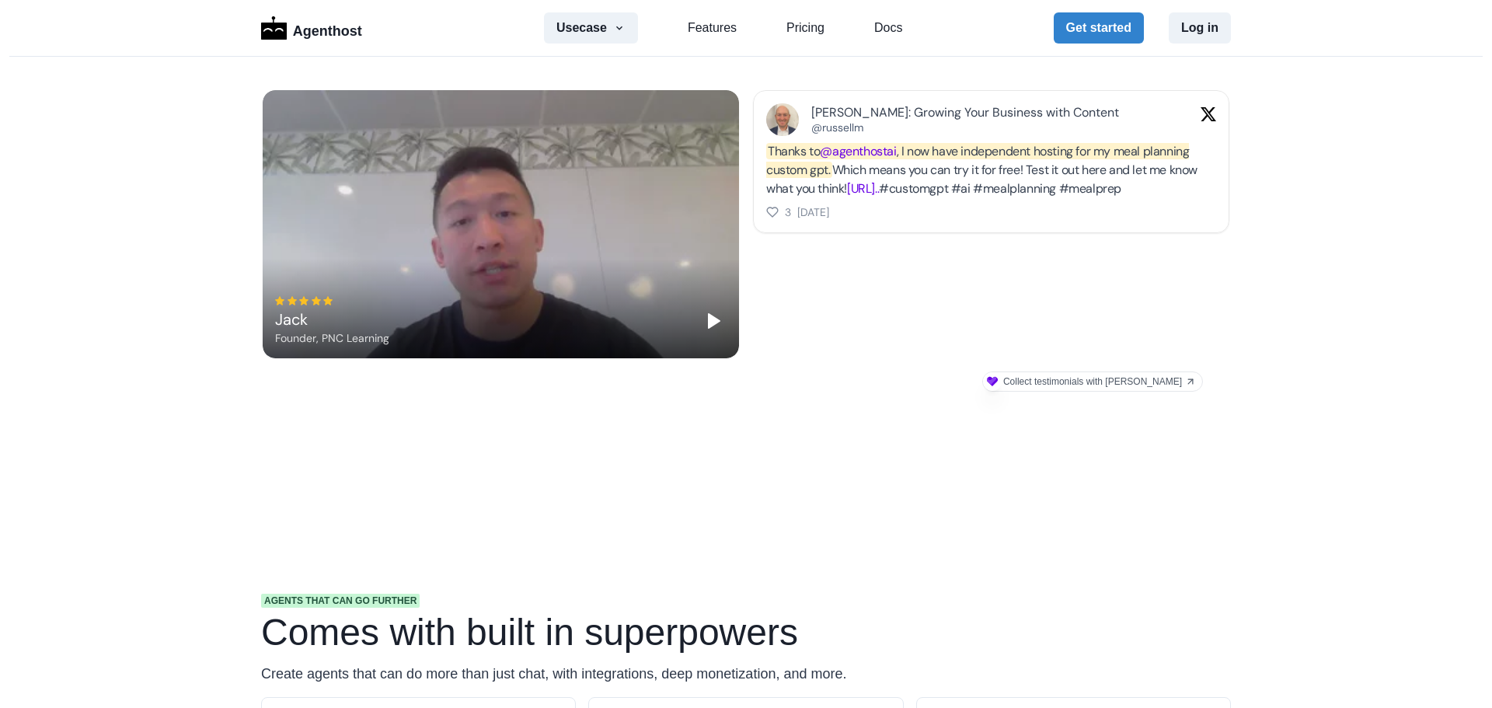
scroll to position [0, 0]
